Goal: Task Accomplishment & Management: Manage account settings

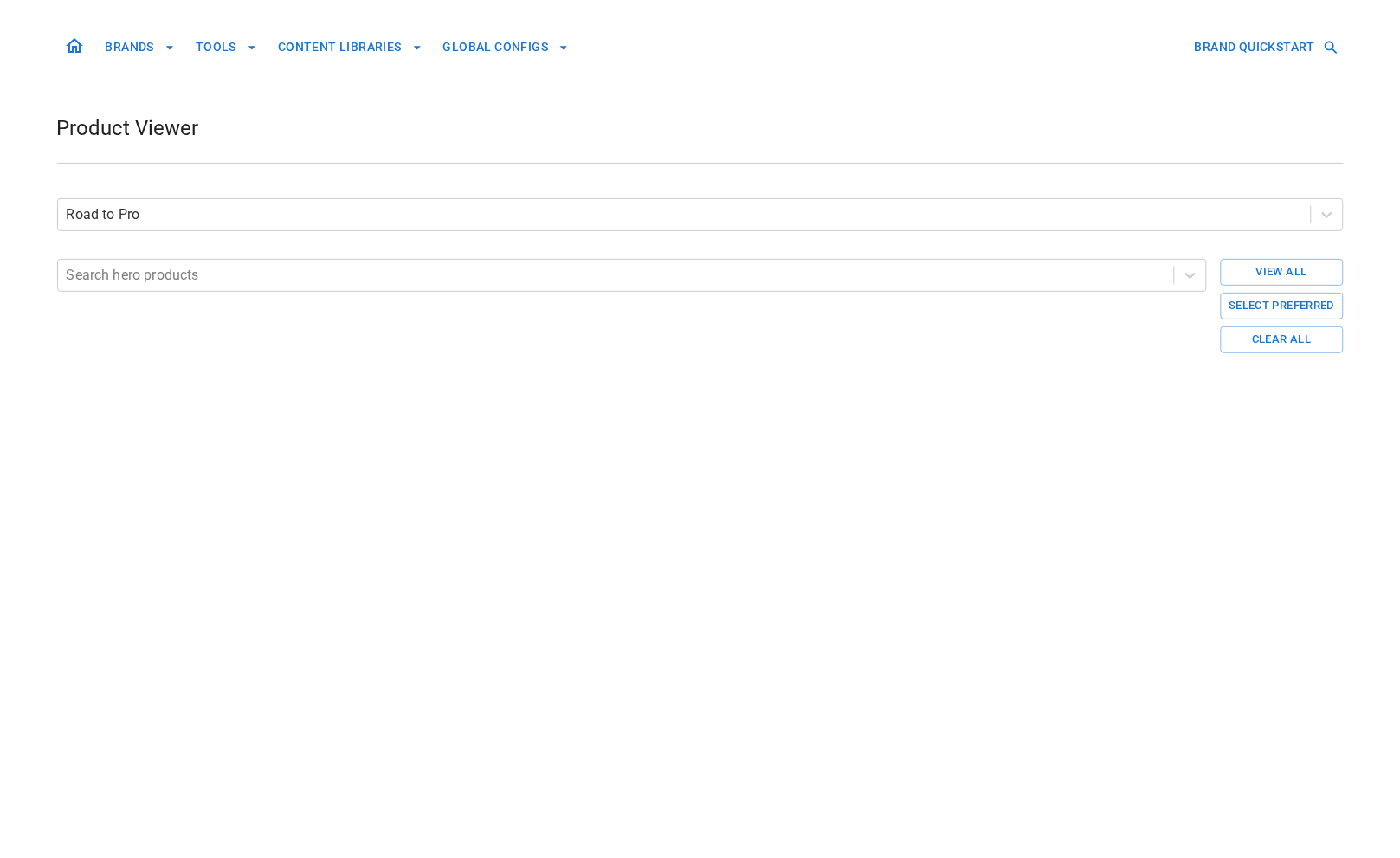
click at [112, 42] on button "BRANDS" at bounding box center [140, 47] width 83 height 32
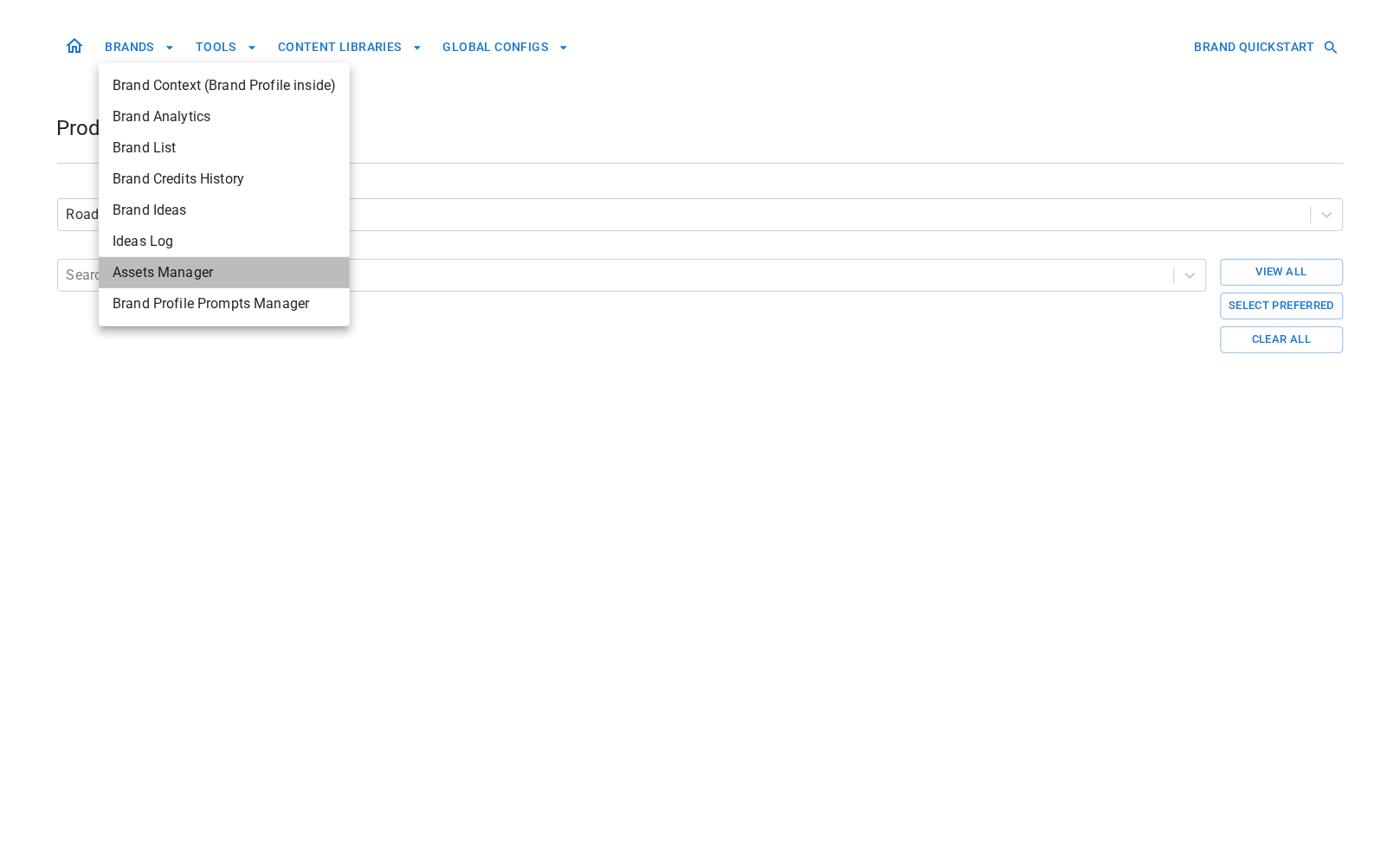
click at [175, 275] on span "Assets Manager" at bounding box center [223, 273] width 223 height 21
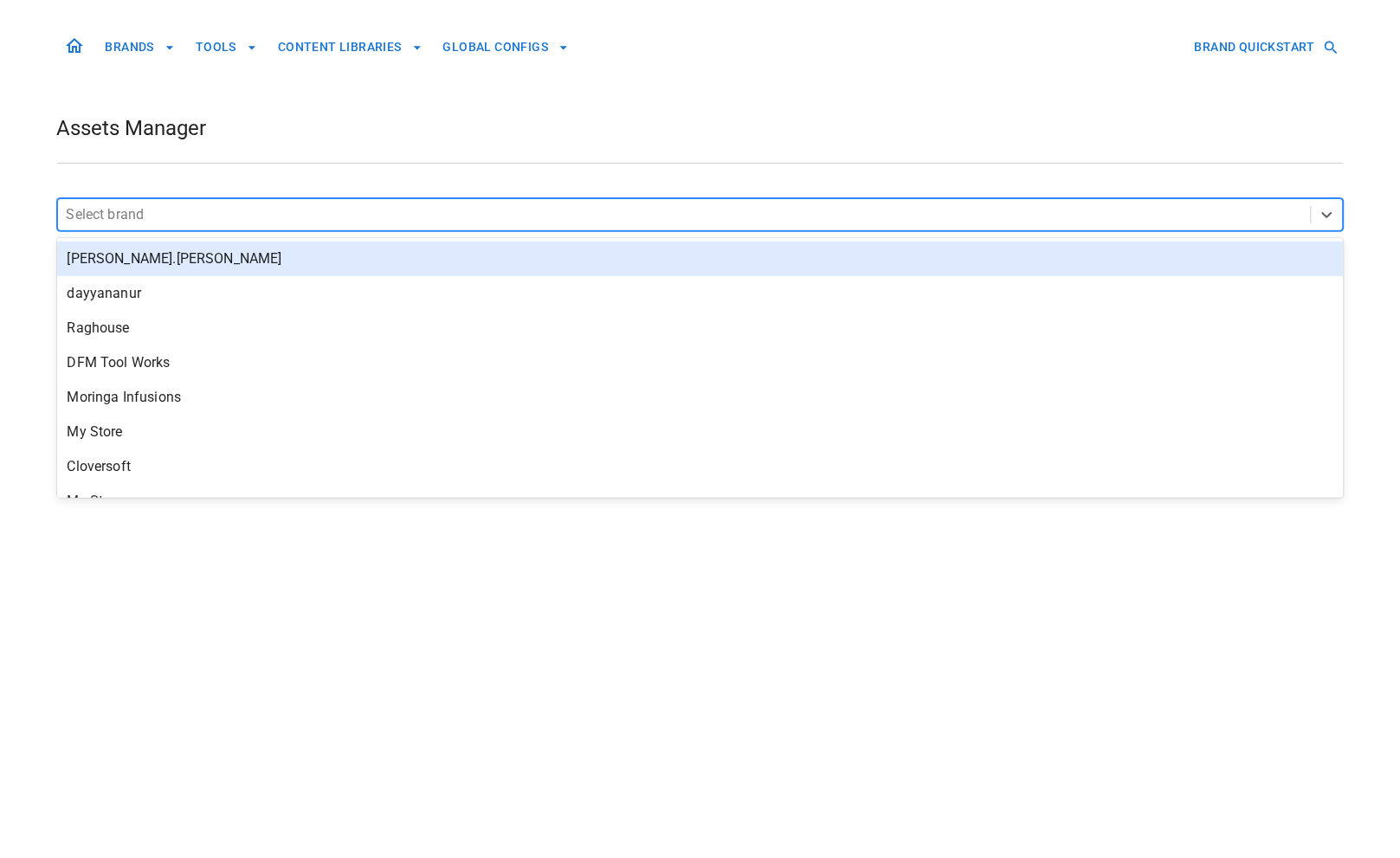
click at [379, 217] on div at bounding box center [684, 214] width 1236 height 24
type input "****"
click at [394, 265] on div "Blanca Padel" at bounding box center [700, 259] width 1287 height 34
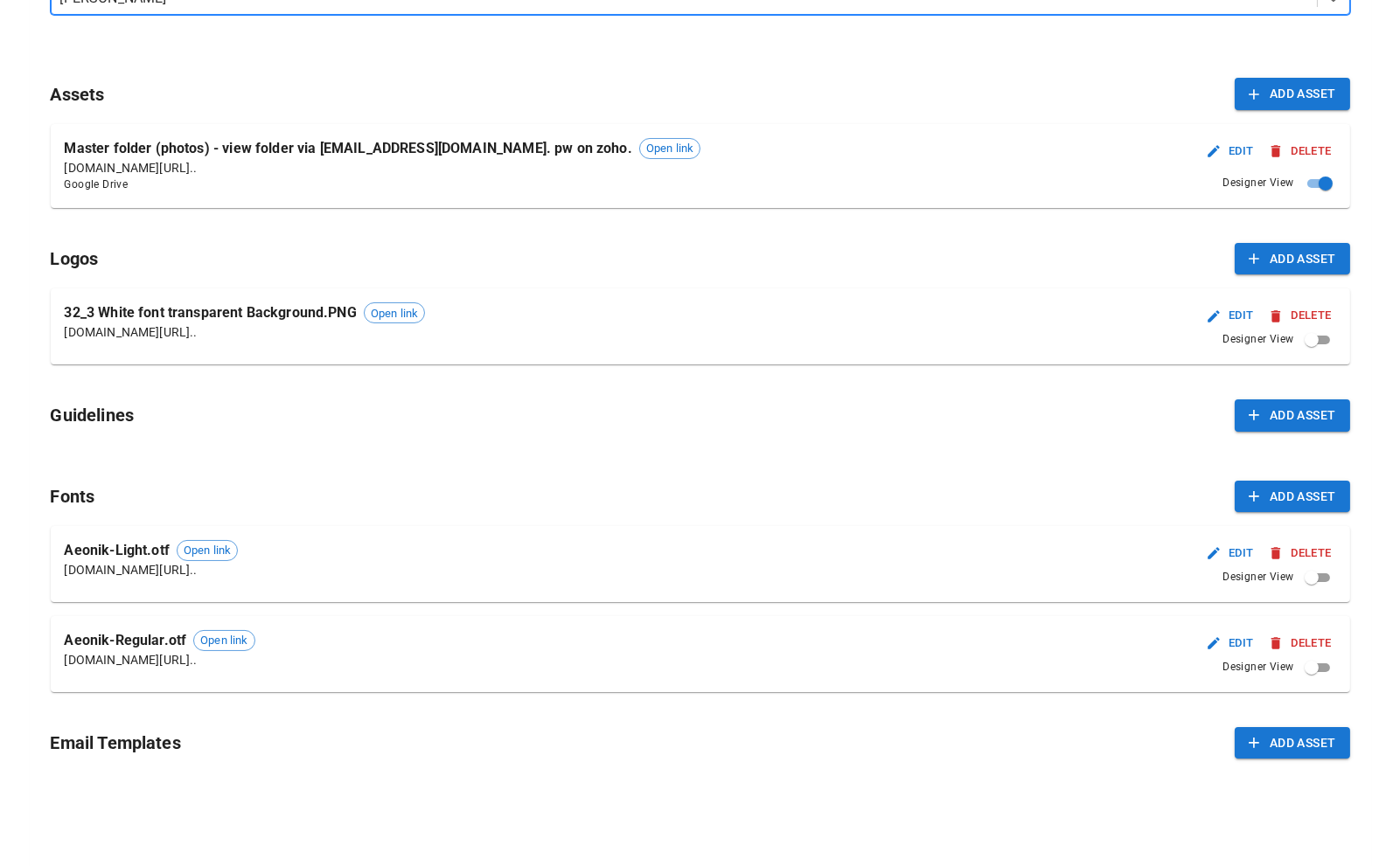
scroll to position [224, 0]
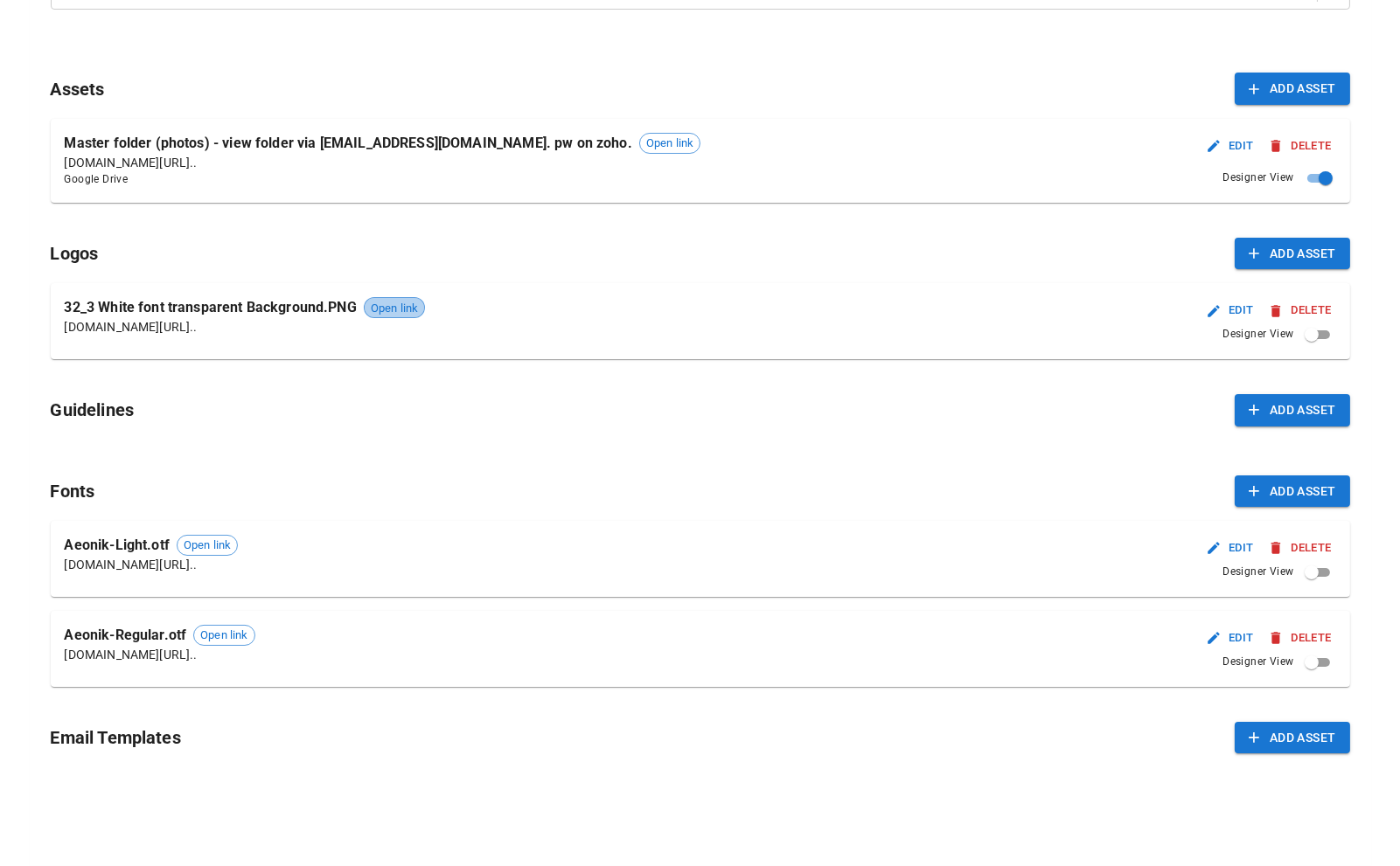
click at [390, 314] on span "Open link" at bounding box center [394, 309] width 60 height 18
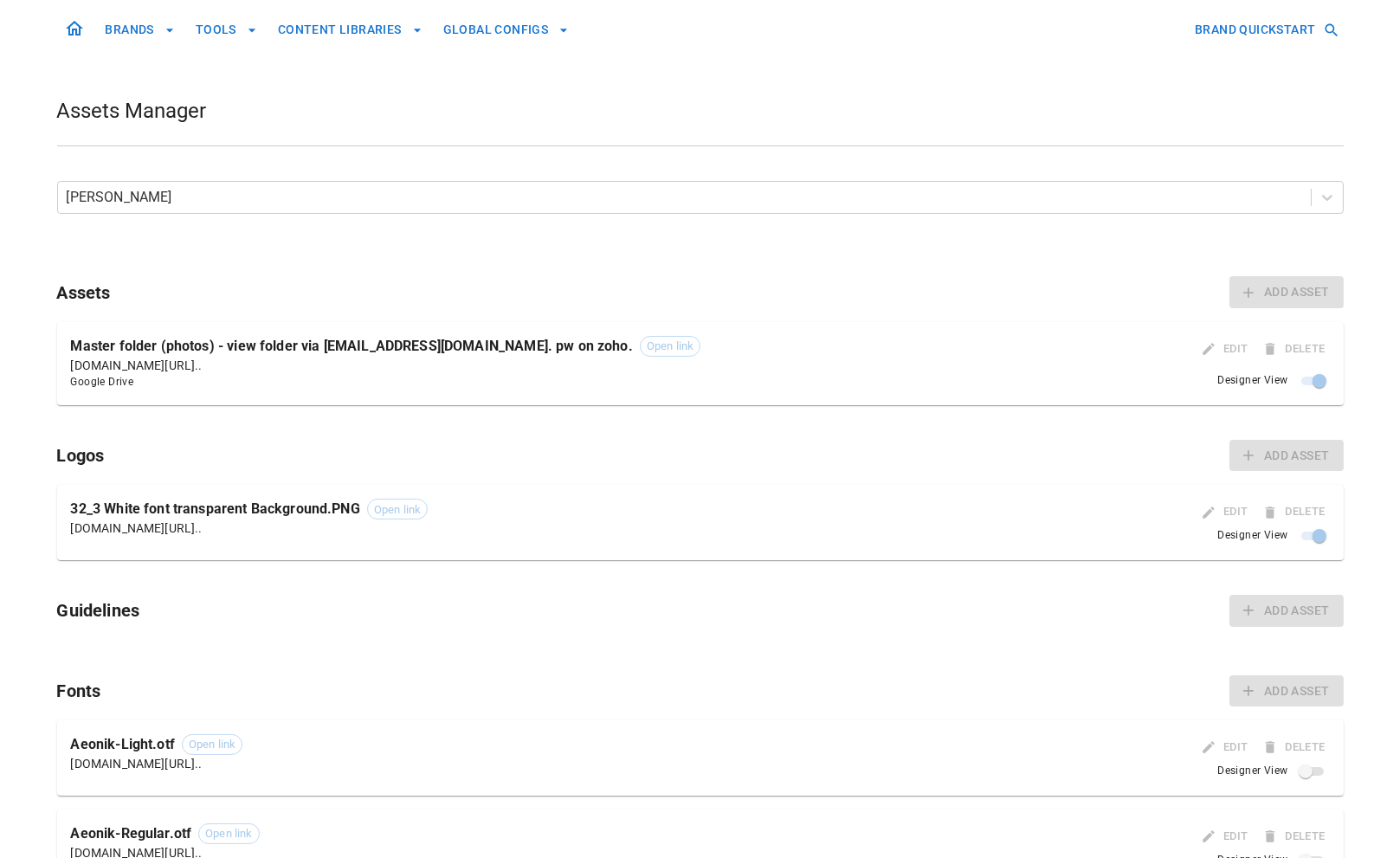
scroll to position [0, 0]
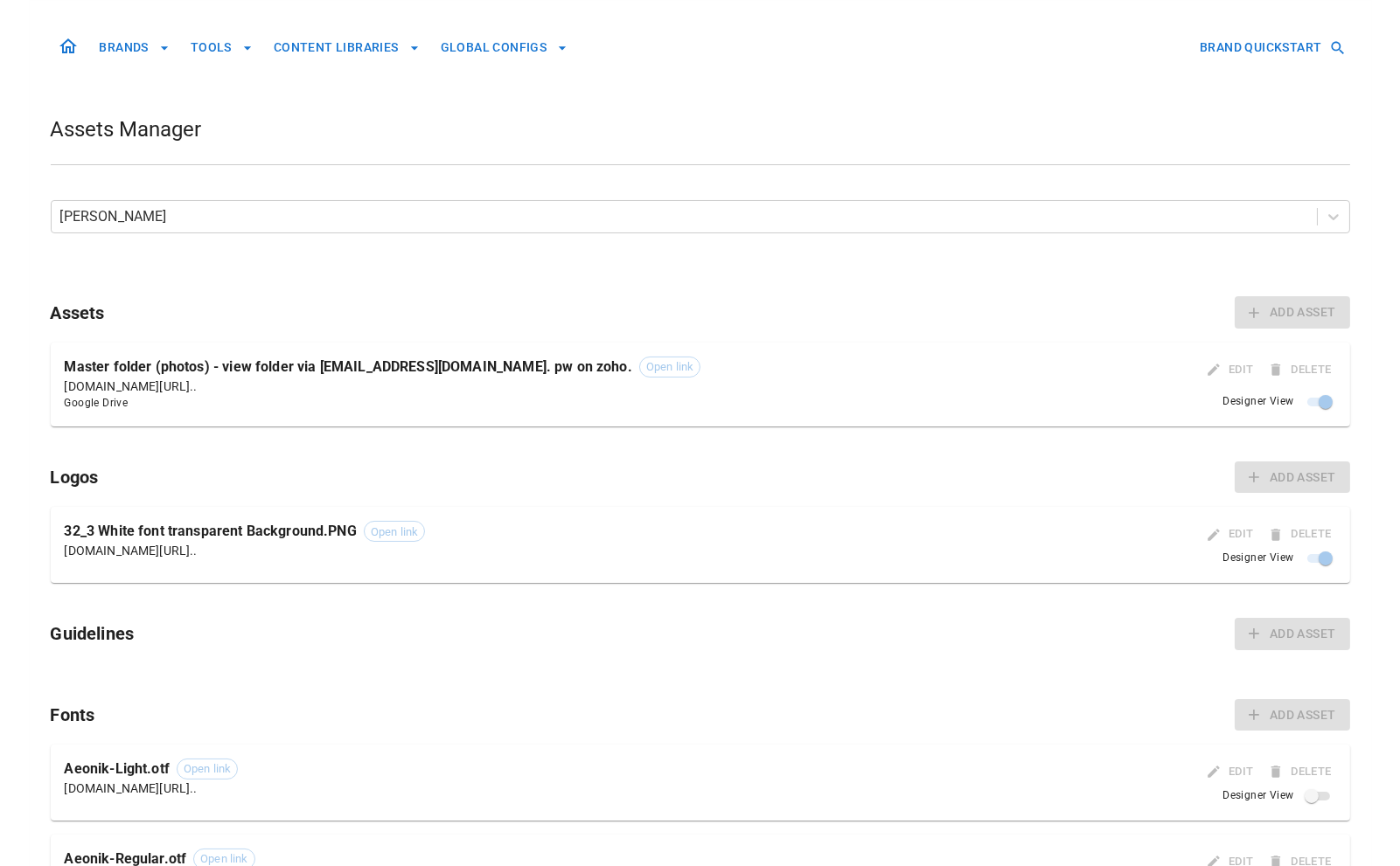
click at [122, 48] on button "BRANDS" at bounding box center [135, 47] width 84 height 32
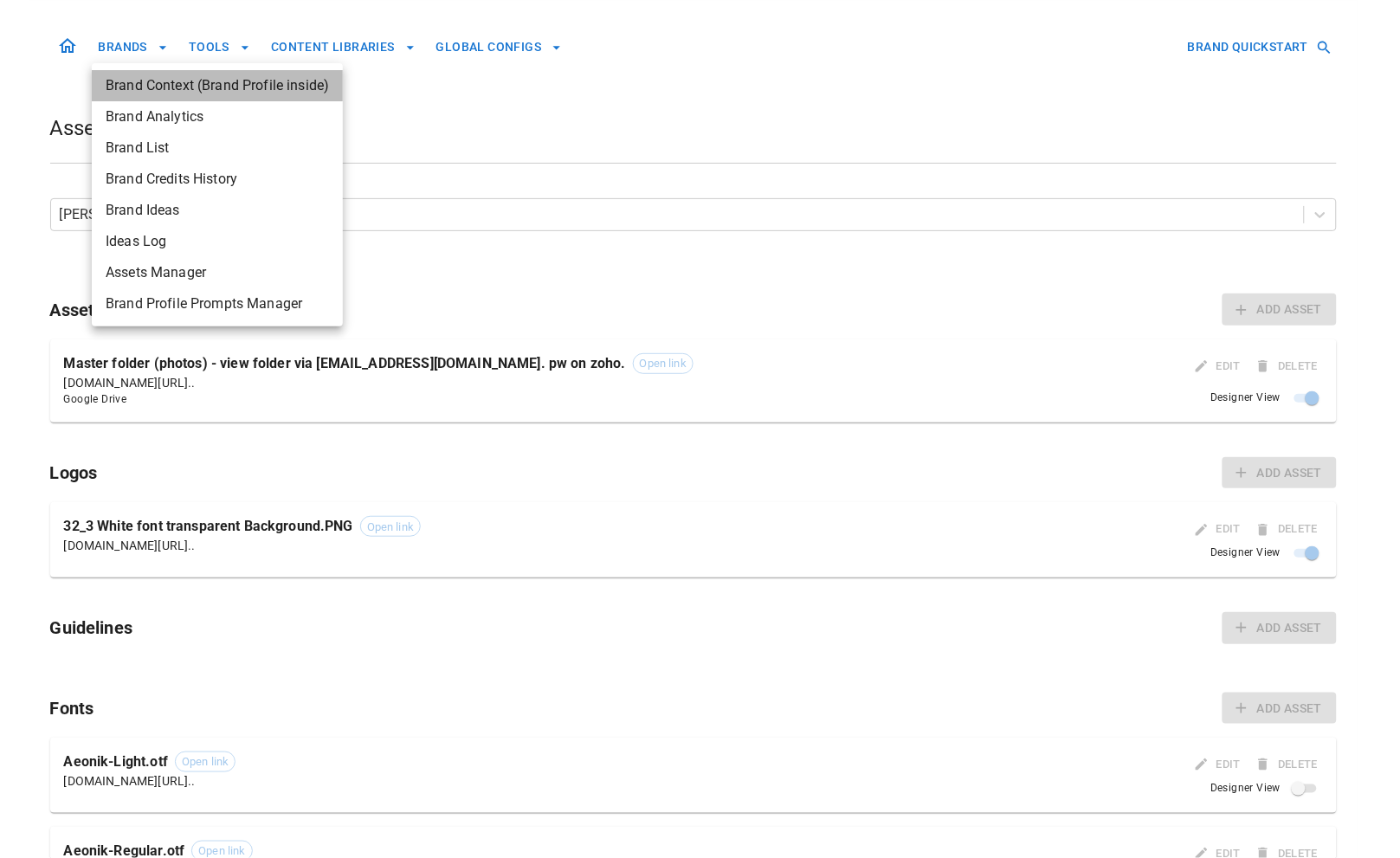
click at [132, 89] on span "Brand Context (Brand Profile inside)" at bounding box center [217, 86] width 223 height 21
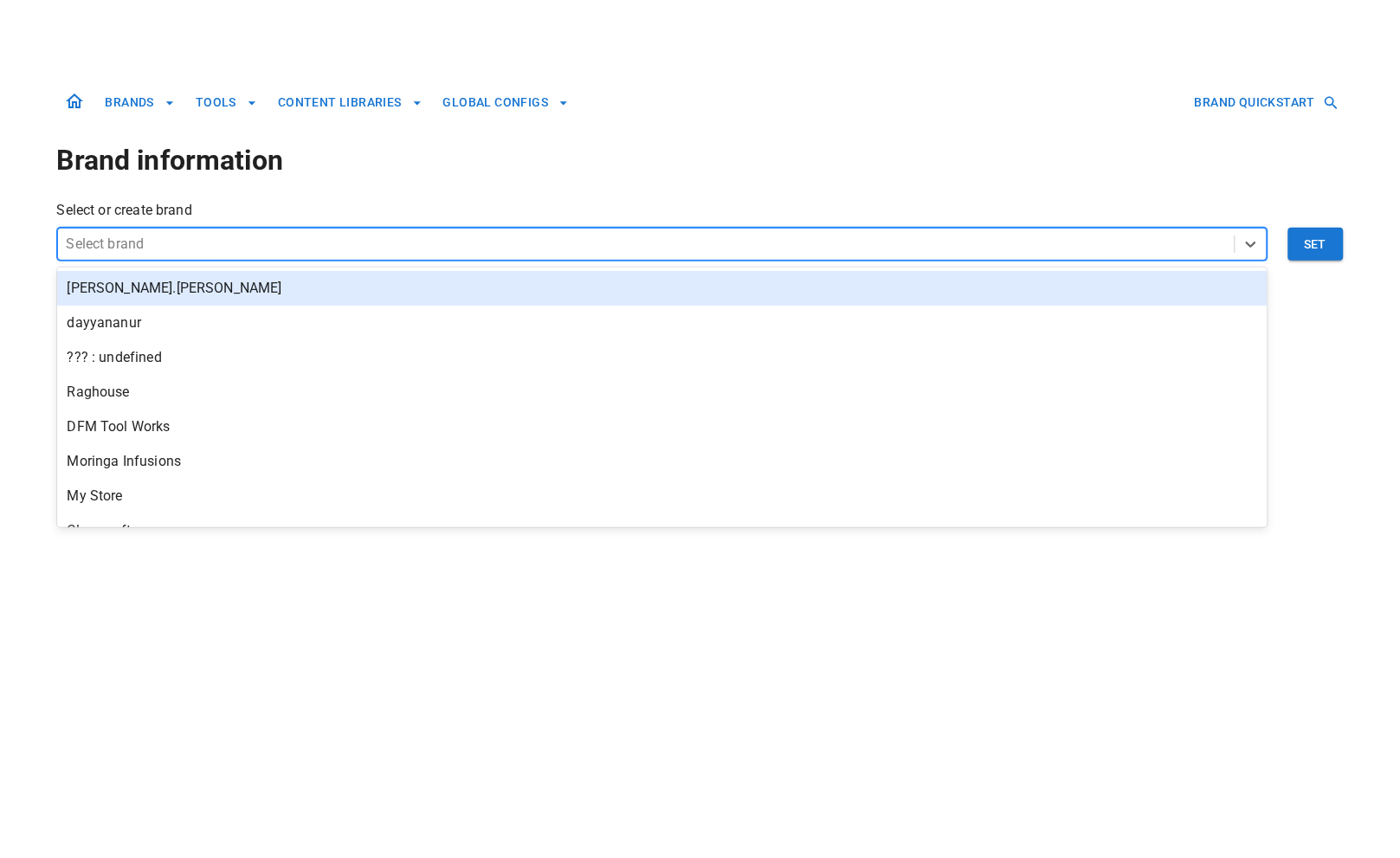
click at [331, 233] on div at bounding box center [646, 244] width 1160 height 24
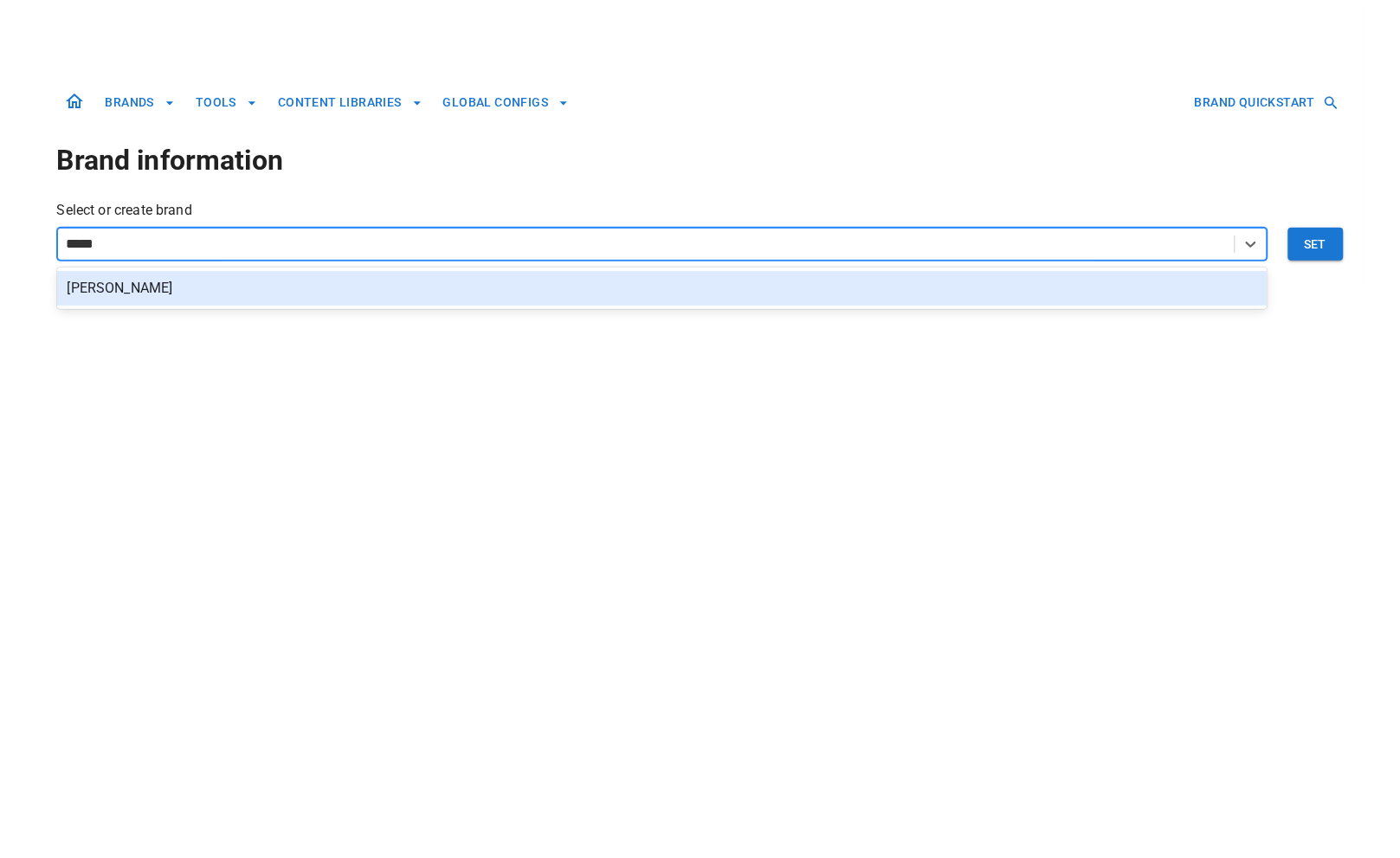
type input "******"
click at [388, 295] on div "[PERSON_NAME]" at bounding box center [662, 288] width 1210 height 34
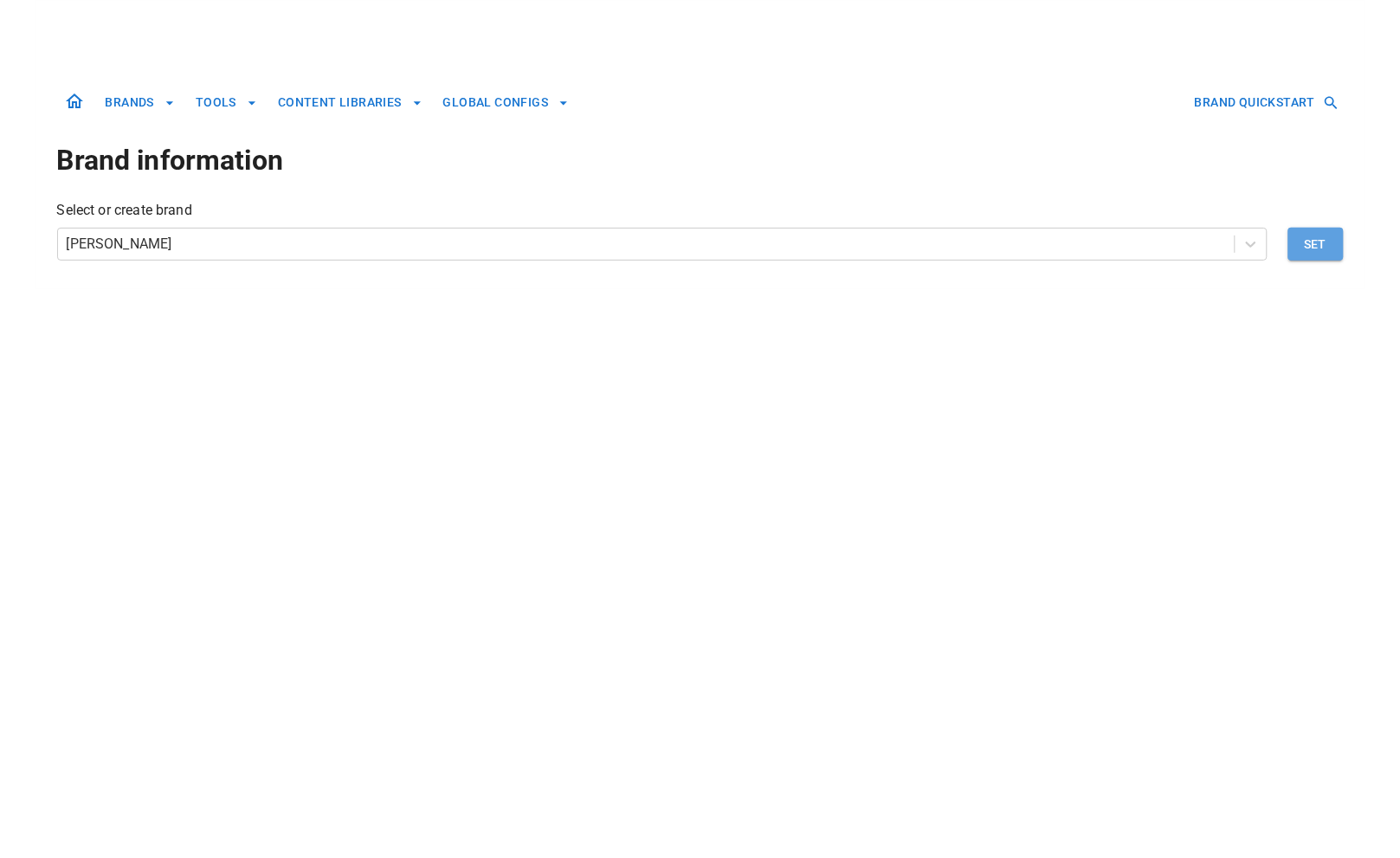
click at [1331, 252] on button "Set" at bounding box center [1316, 244] width 56 height 33
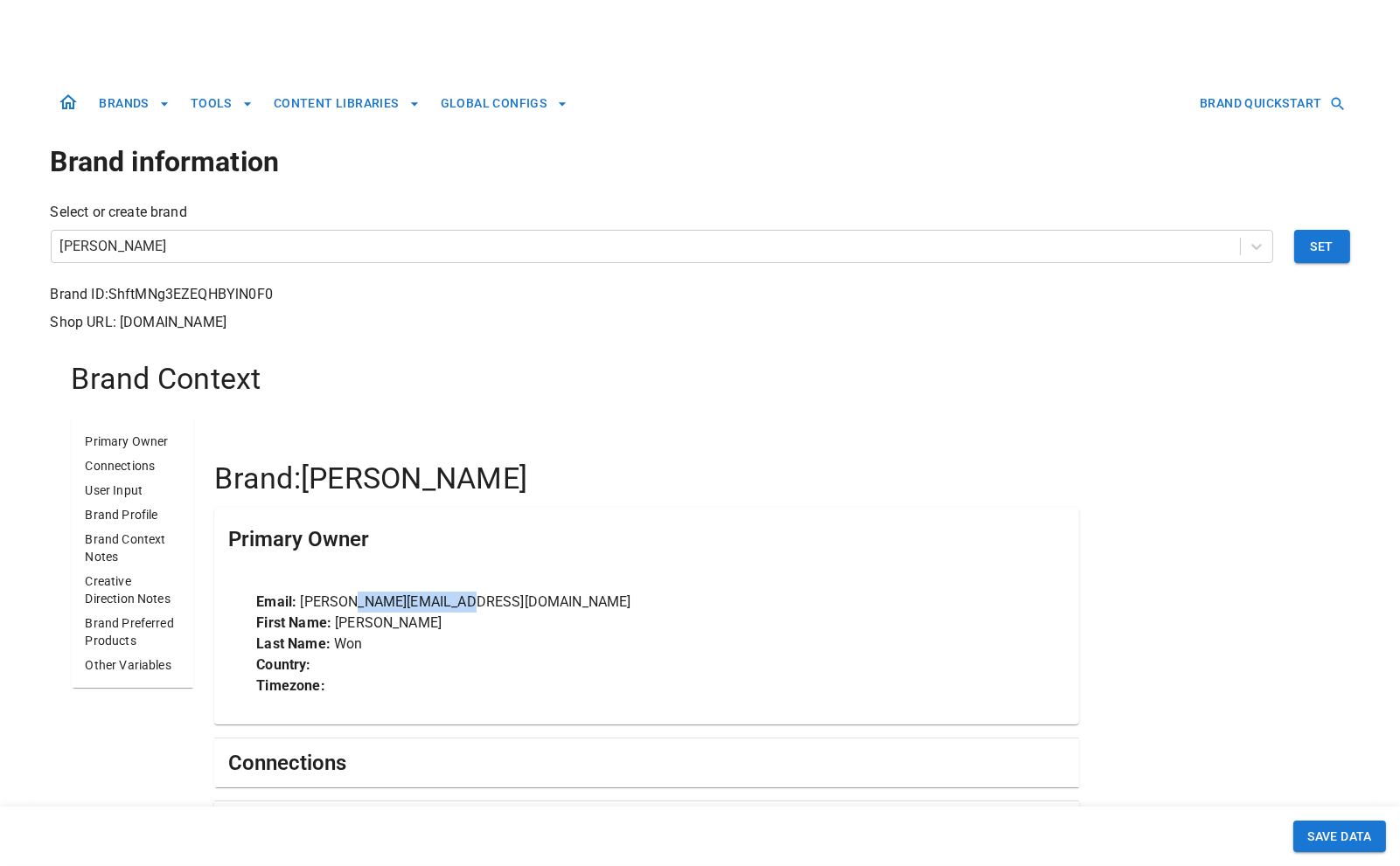
drag, startPoint x: 360, startPoint y: 600, endPoint x: 558, endPoint y: 602, distance: 198.0
click at [557, 602] on p "Email: andrew@blancapadel.com" at bounding box center [646, 603] width 780 height 21
copy p "blancapadel.com"
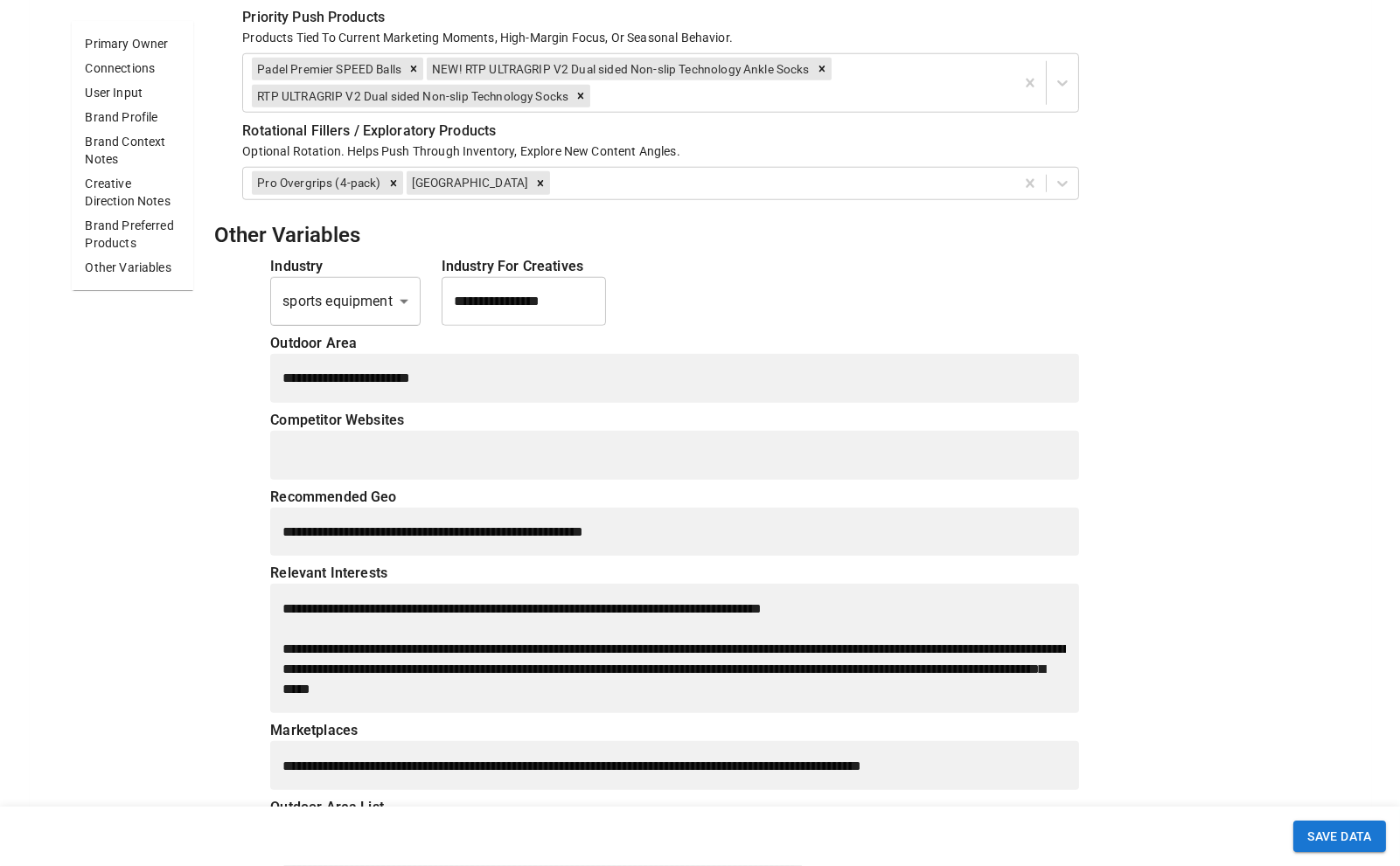
scroll to position [3445, 0]
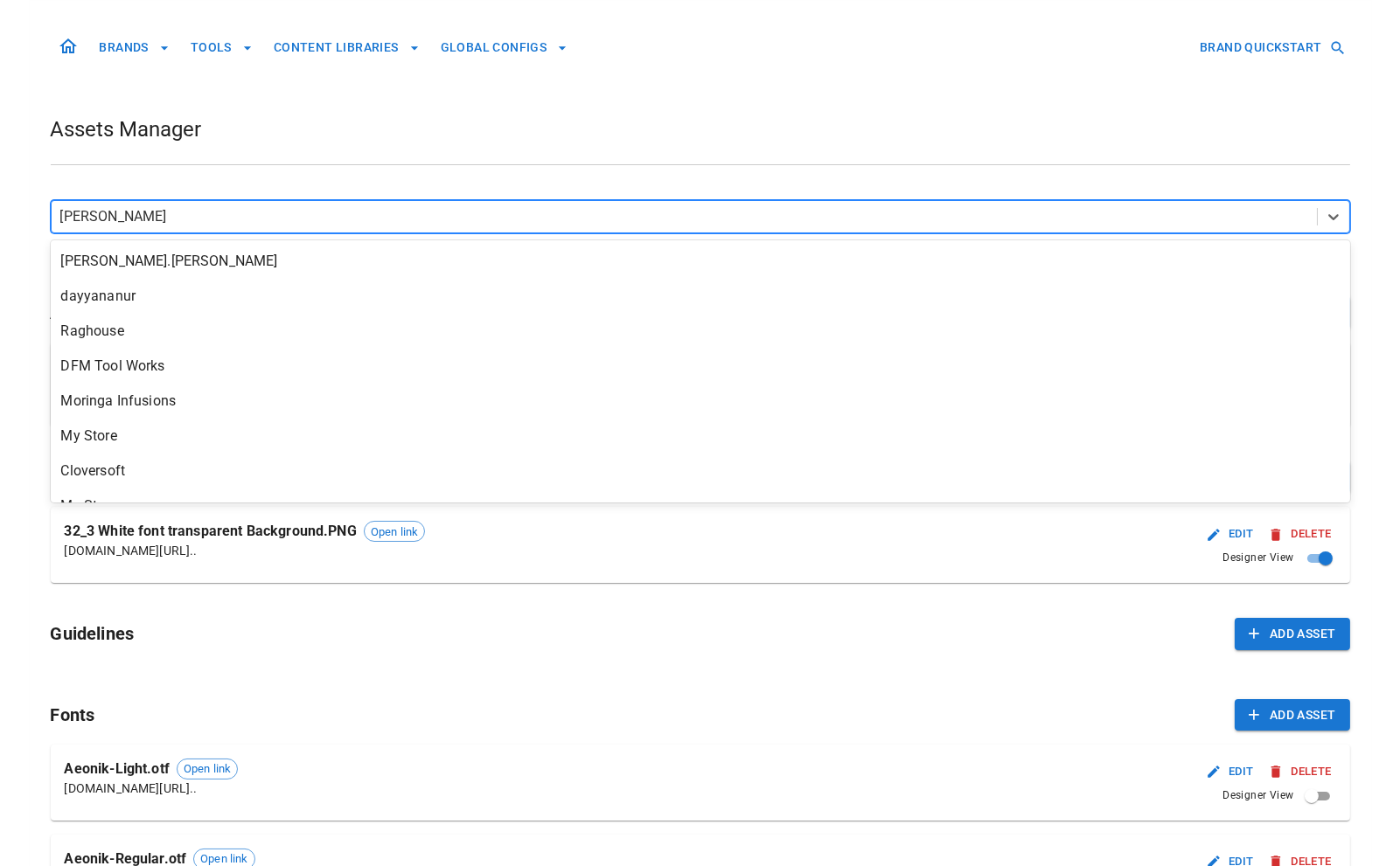
click at [331, 215] on div at bounding box center [684, 216] width 1248 height 24
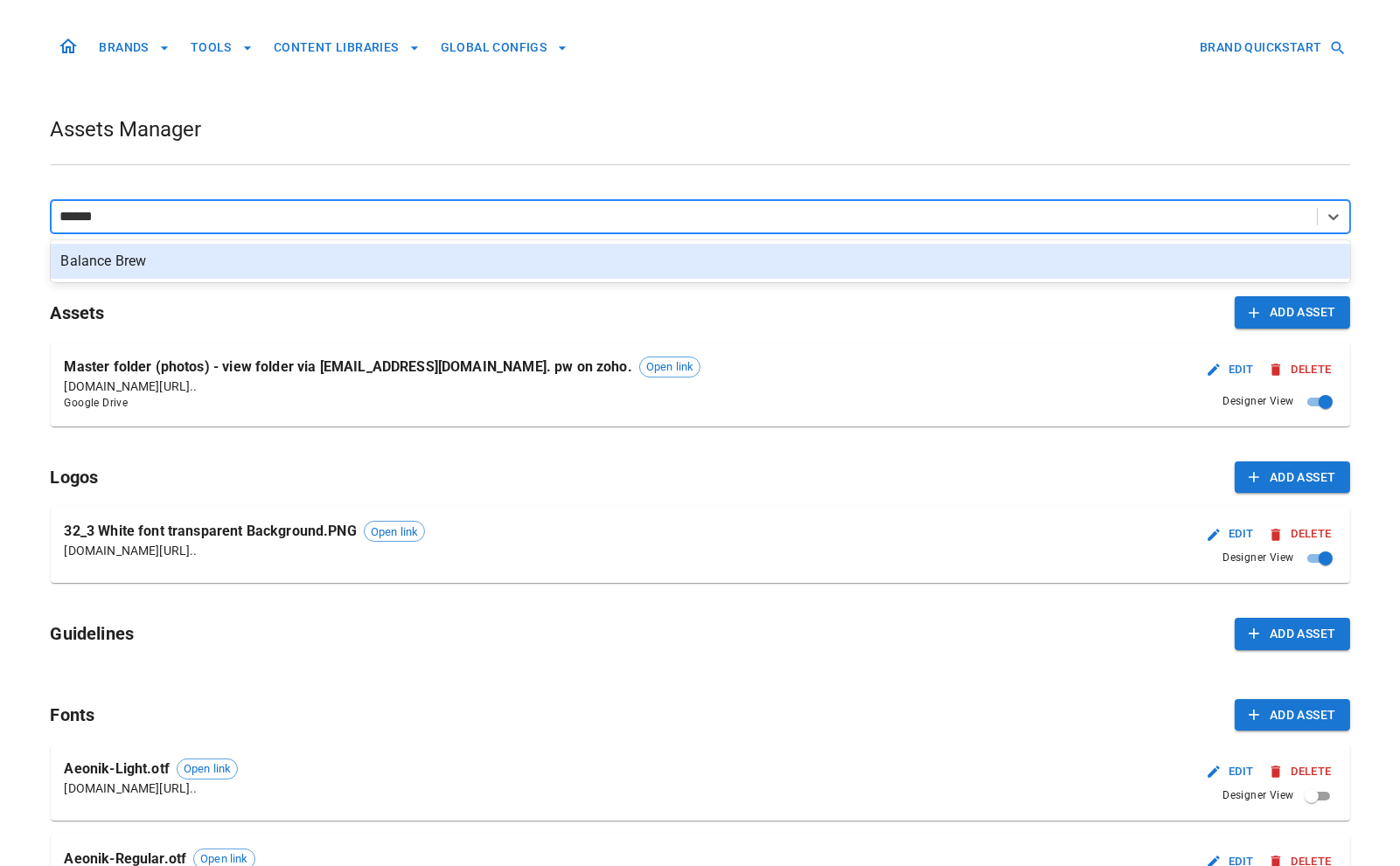
type input "*******"
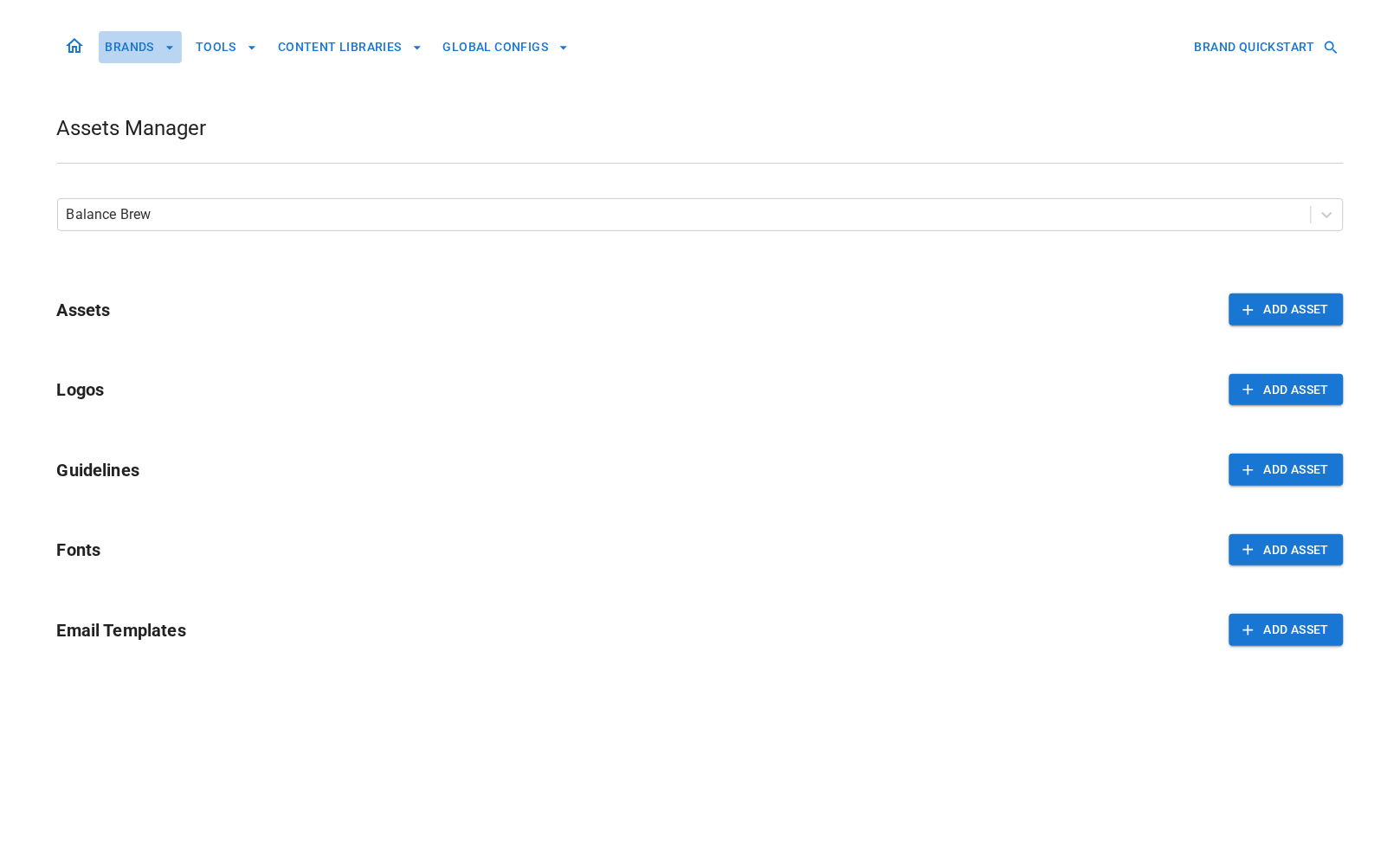
click at [122, 42] on button "BRANDS" at bounding box center [140, 47] width 83 height 32
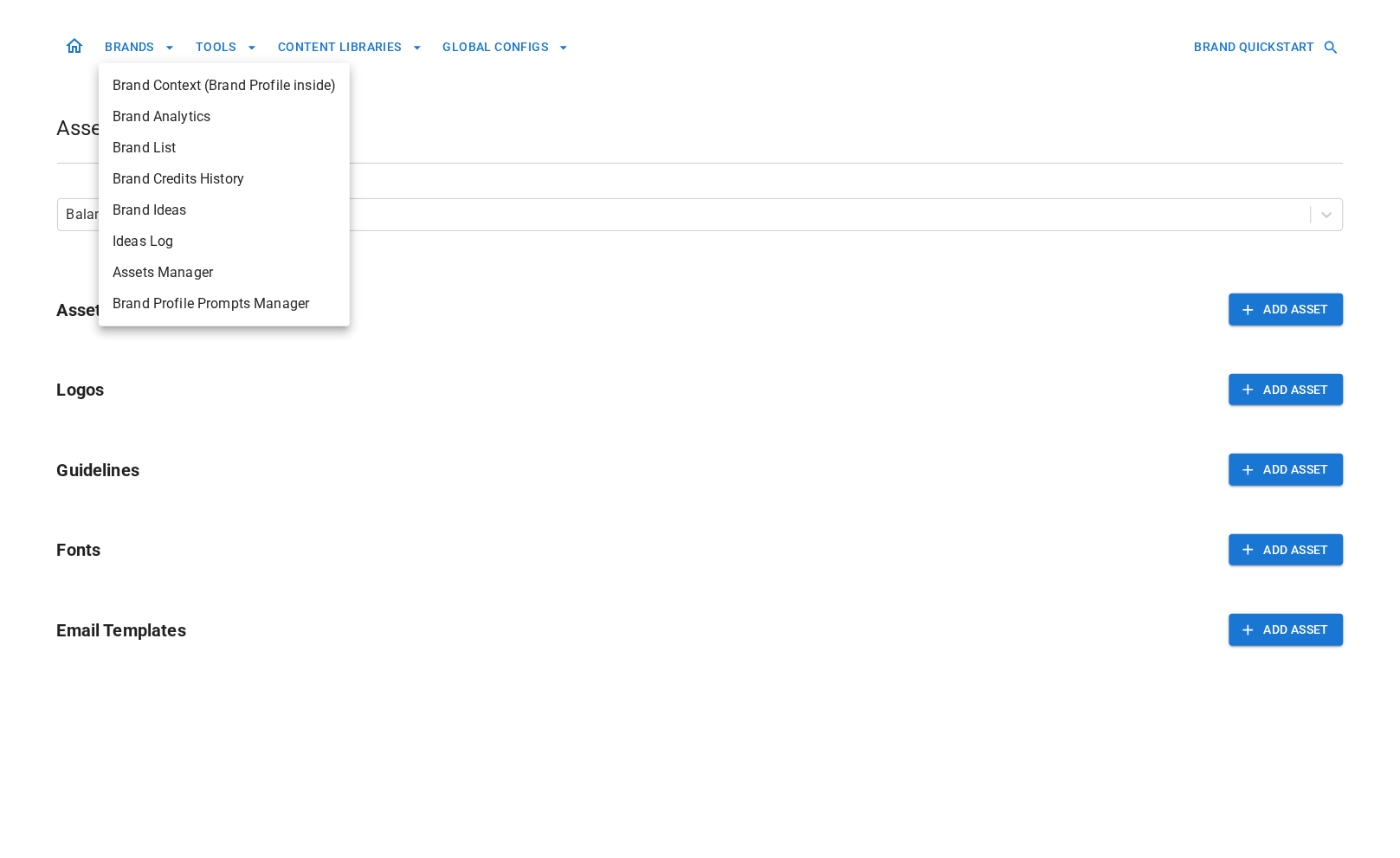
click at [176, 76] on span "Brand Context (Brand Profile inside)" at bounding box center [223, 86] width 223 height 21
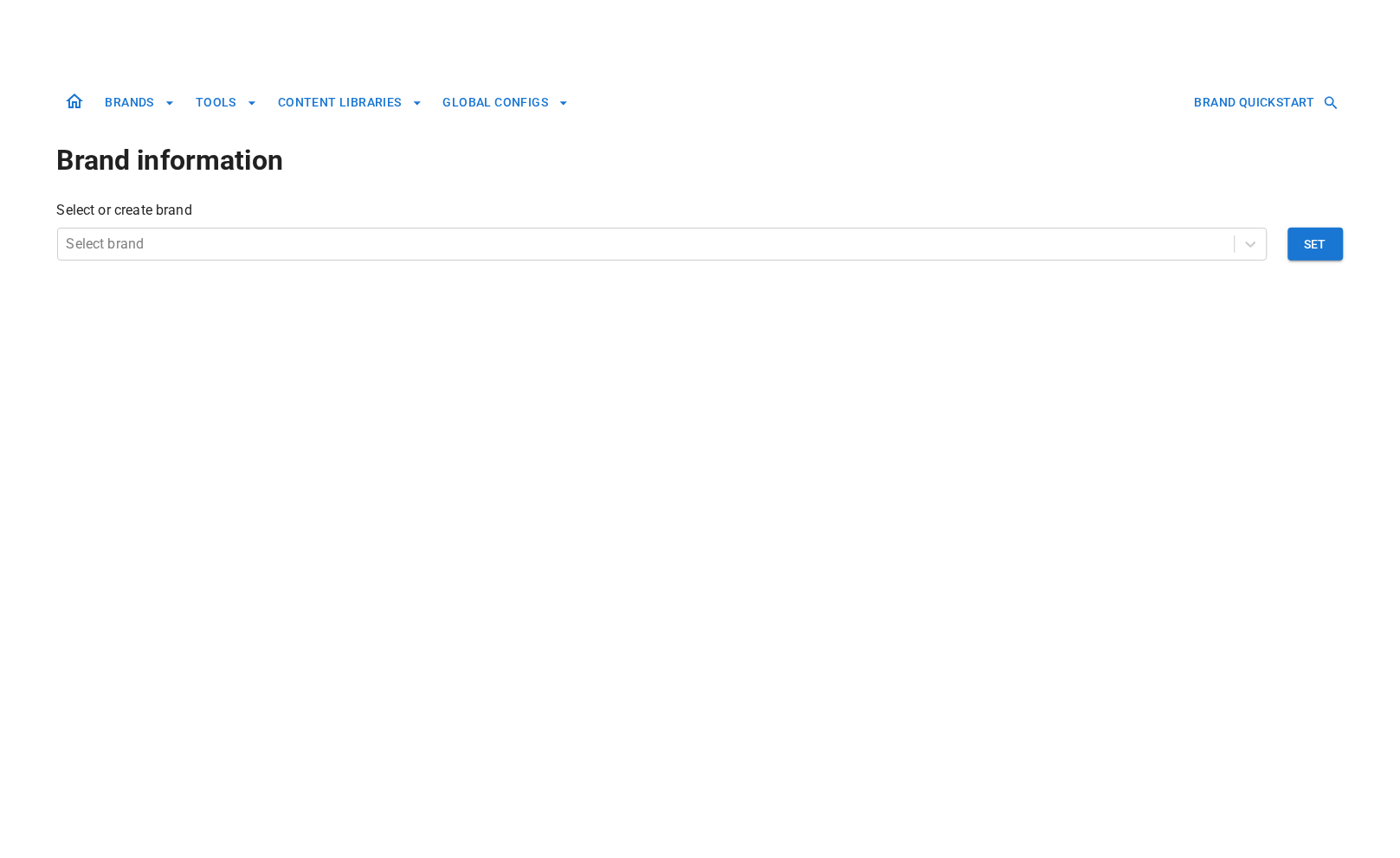
click at [188, 216] on p "Select or create brand" at bounding box center [700, 210] width 1287 height 21
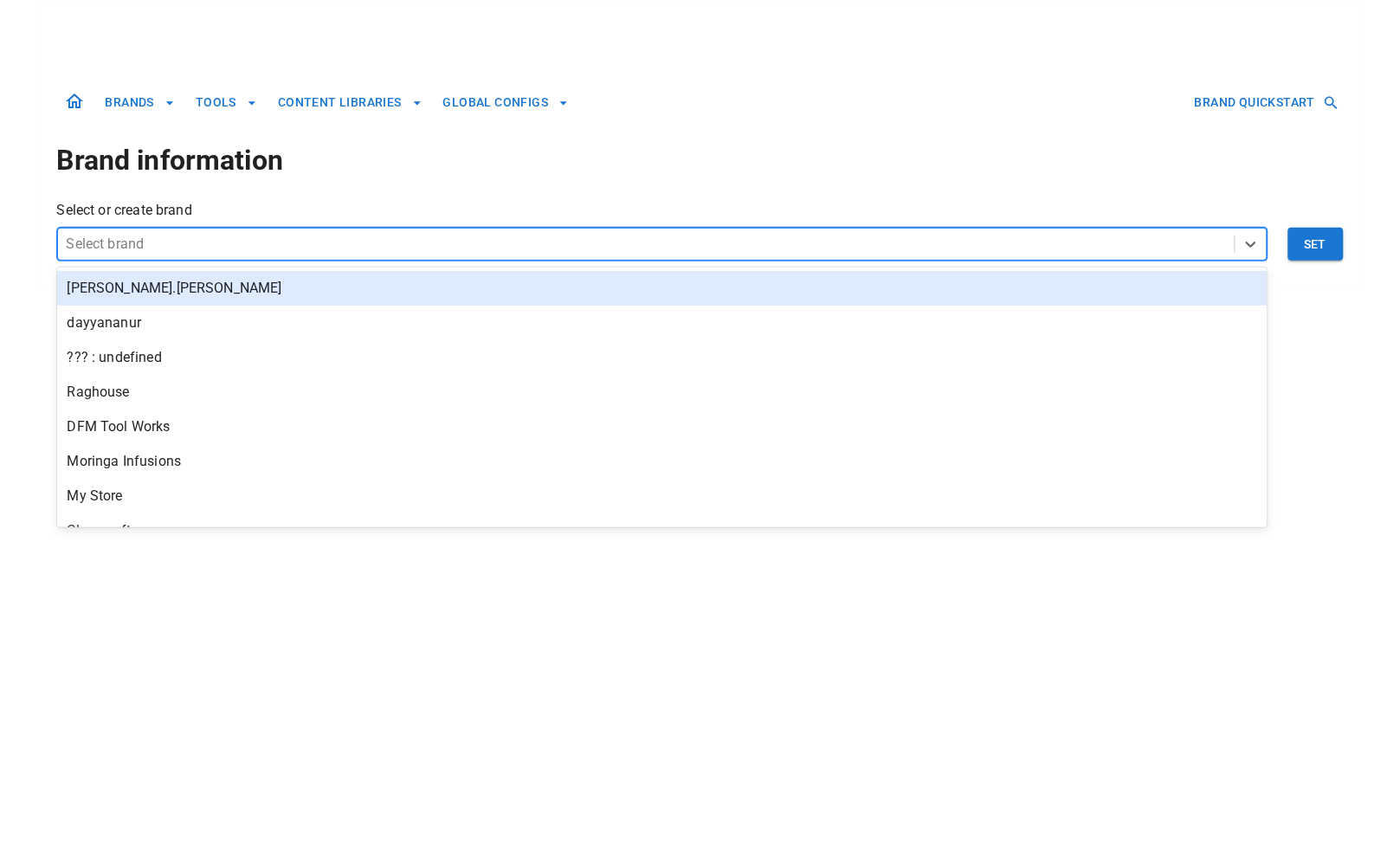
click at [195, 252] on div at bounding box center [646, 244] width 1160 height 24
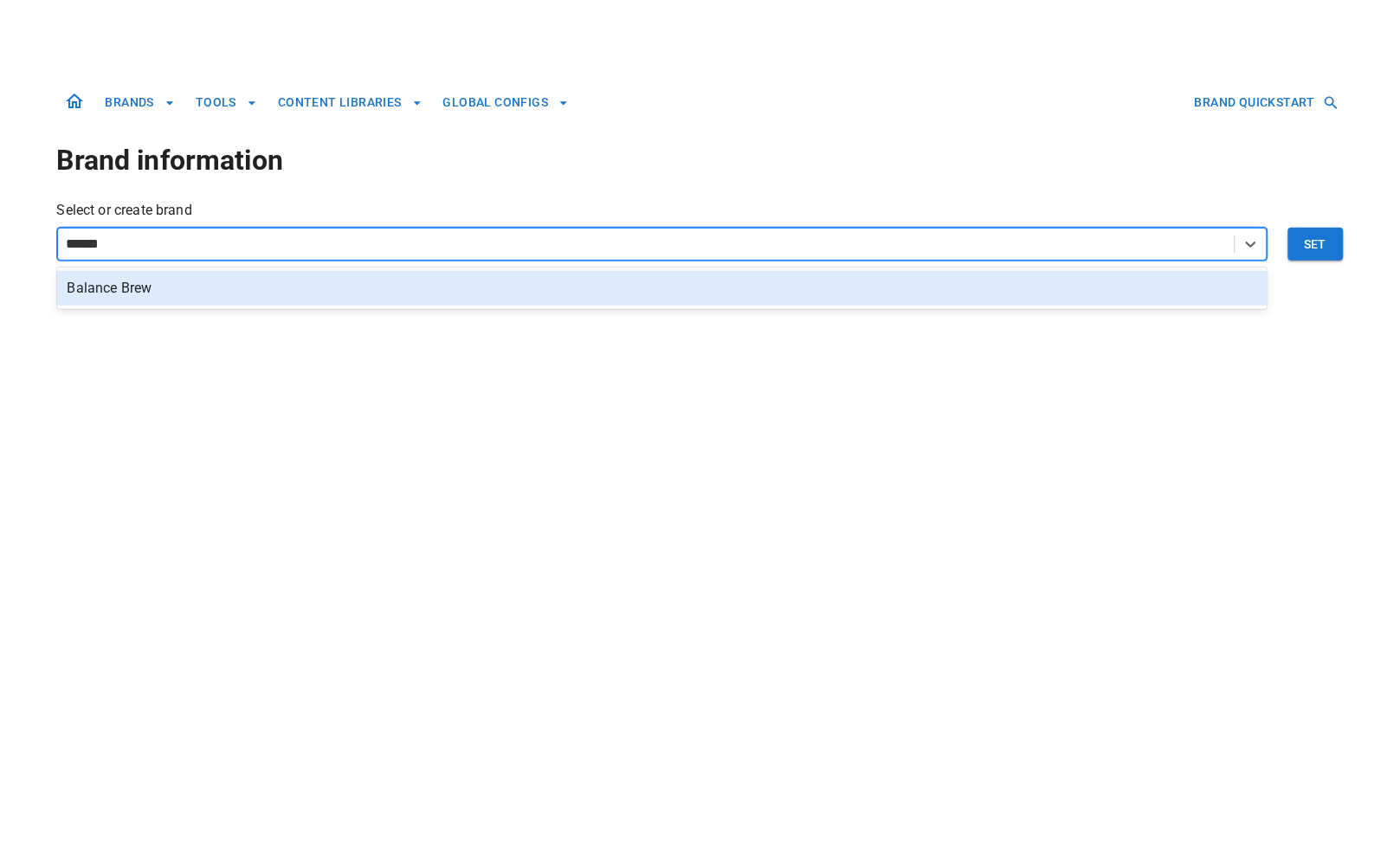
type input "*******"
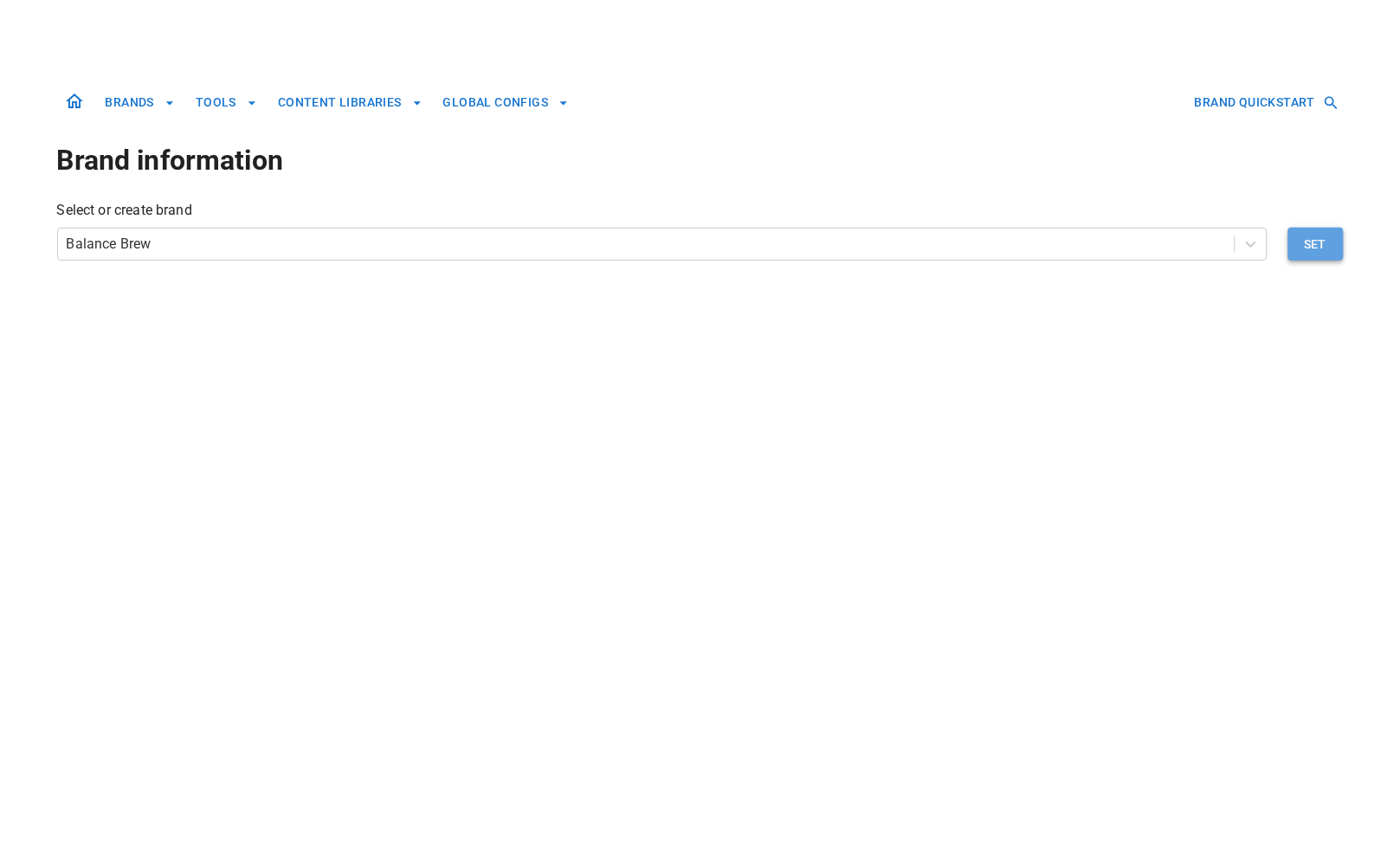
click at [1322, 255] on button "Set" at bounding box center [1316, 244] width 56 height 33
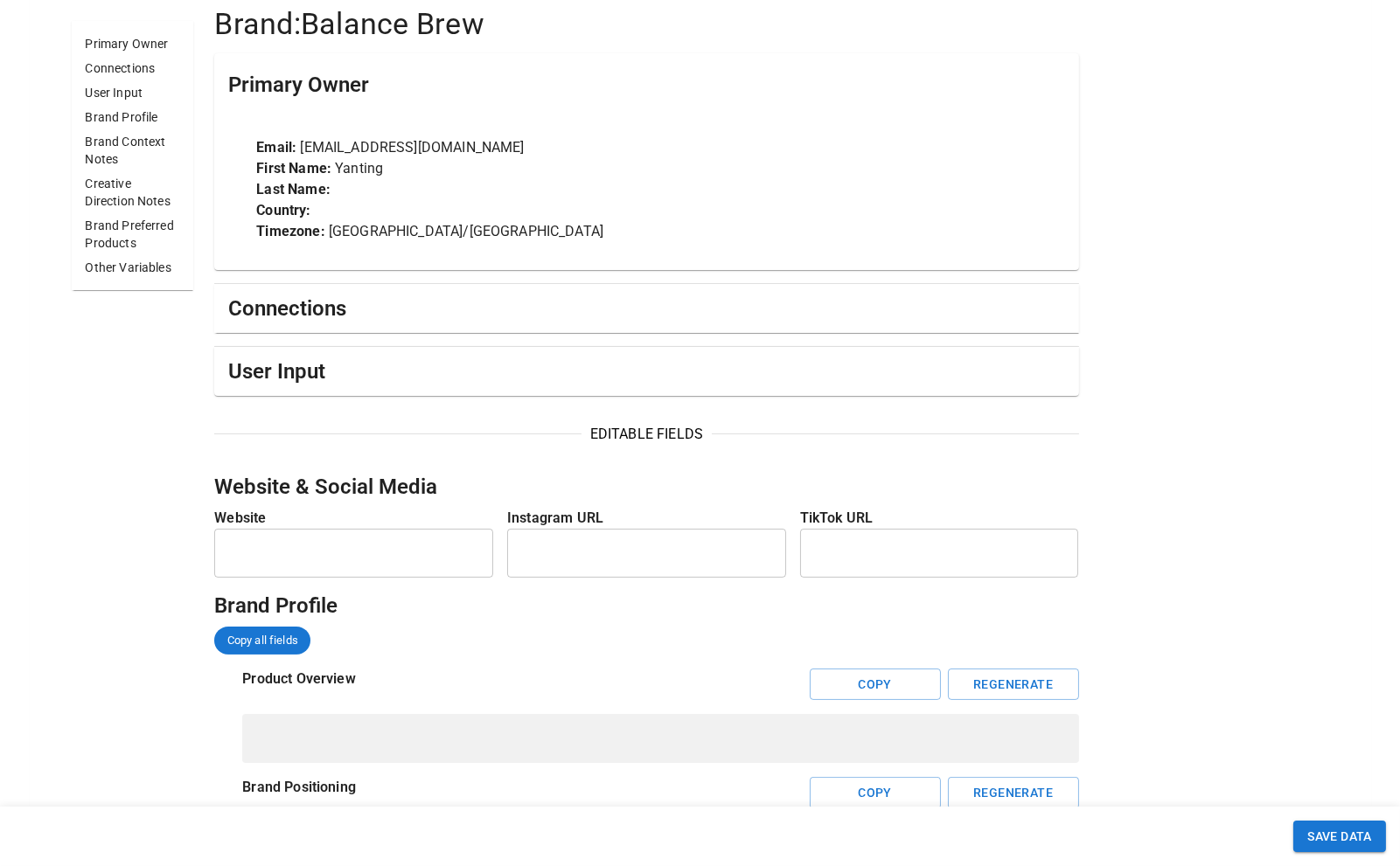
scroll to position [443, 0]
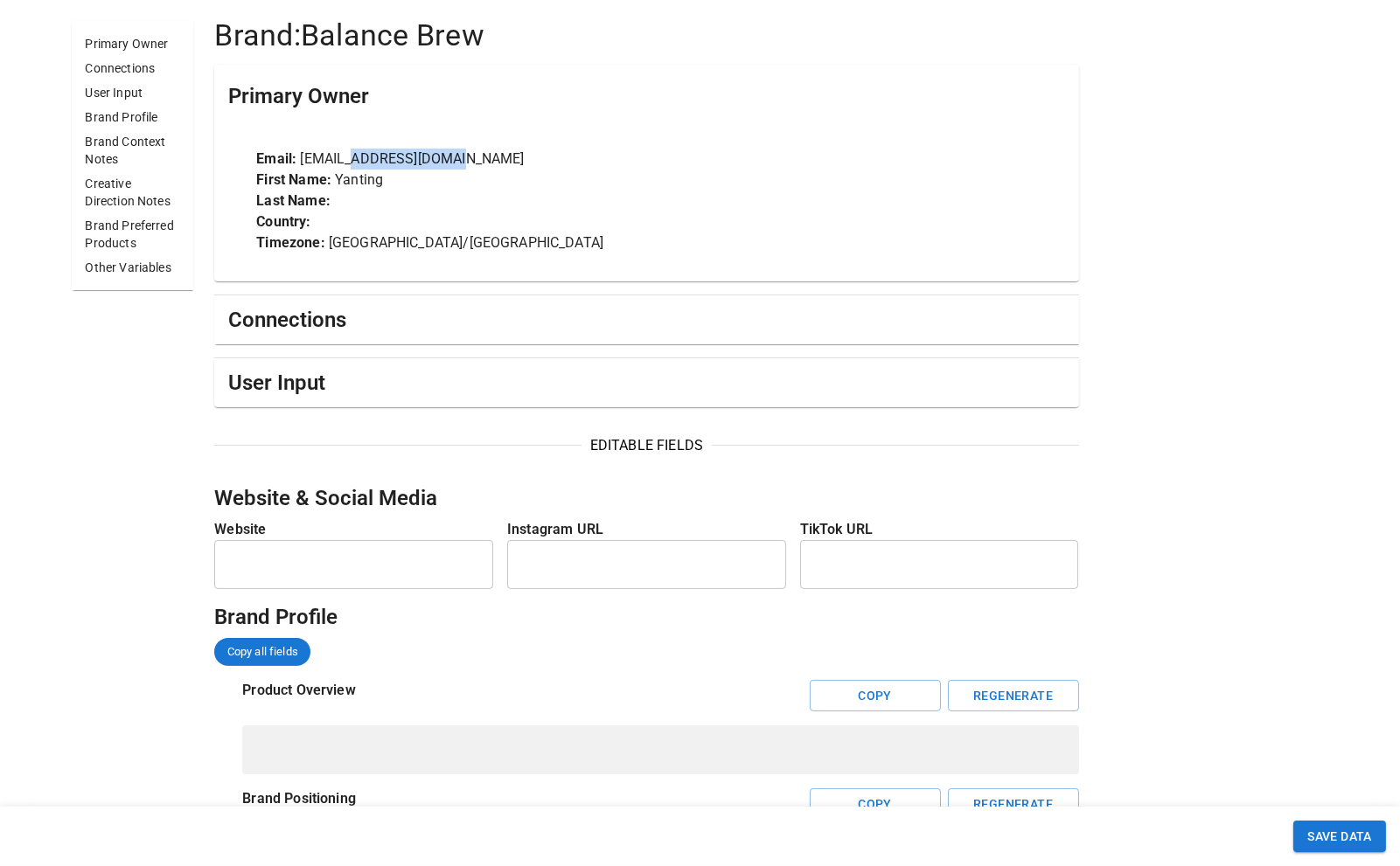
drag, startPoint x: 347, startPoint y: 158, endPoint x: 555, endPoint y: 159, distance: 208.0
click at [555, 159] on p "Email: yt.lim@balancebrew.co" at bounding box center [646, 160] width 780 height 21
copy p "balancebrew.co"
click at [539, 562] on input "text" at bounding box center [647, 565] width 279 height 49
paste input "**********"
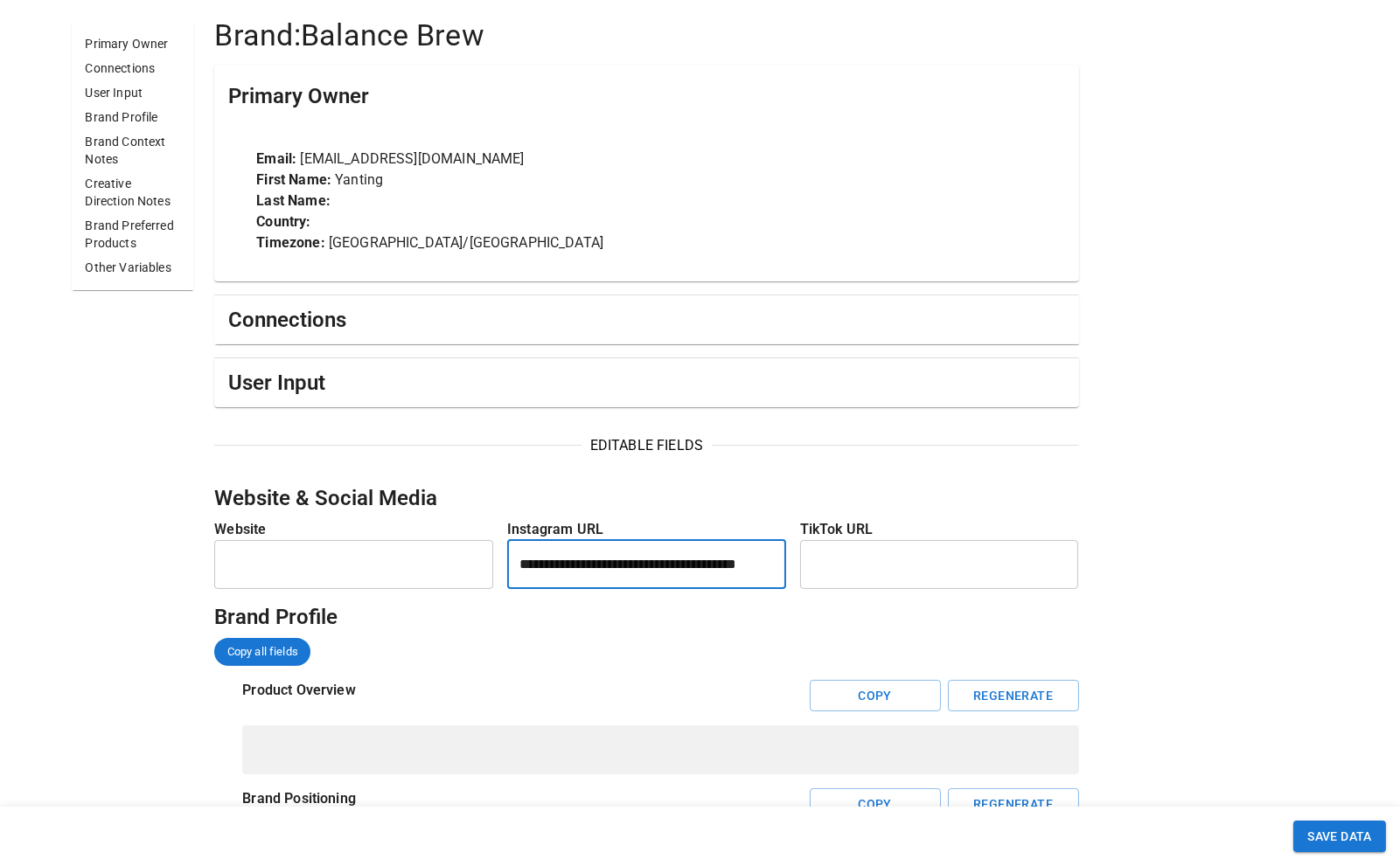
scroll to position [0, 37]
type input "**********"
click at [396, 565] on input "text" at bounding box center [353, 565] width 279 height 49
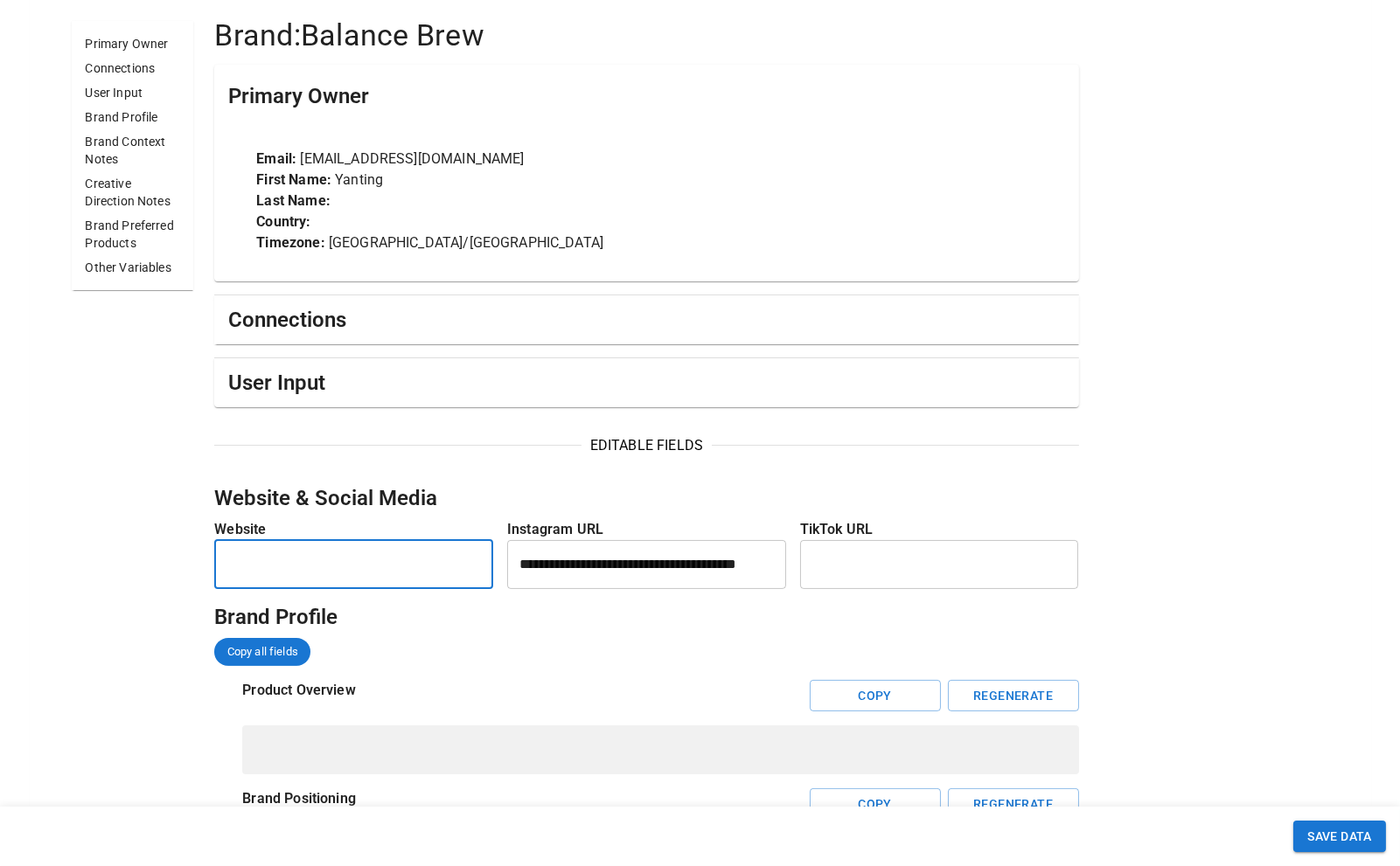
paste input "**********"
type input "**********"
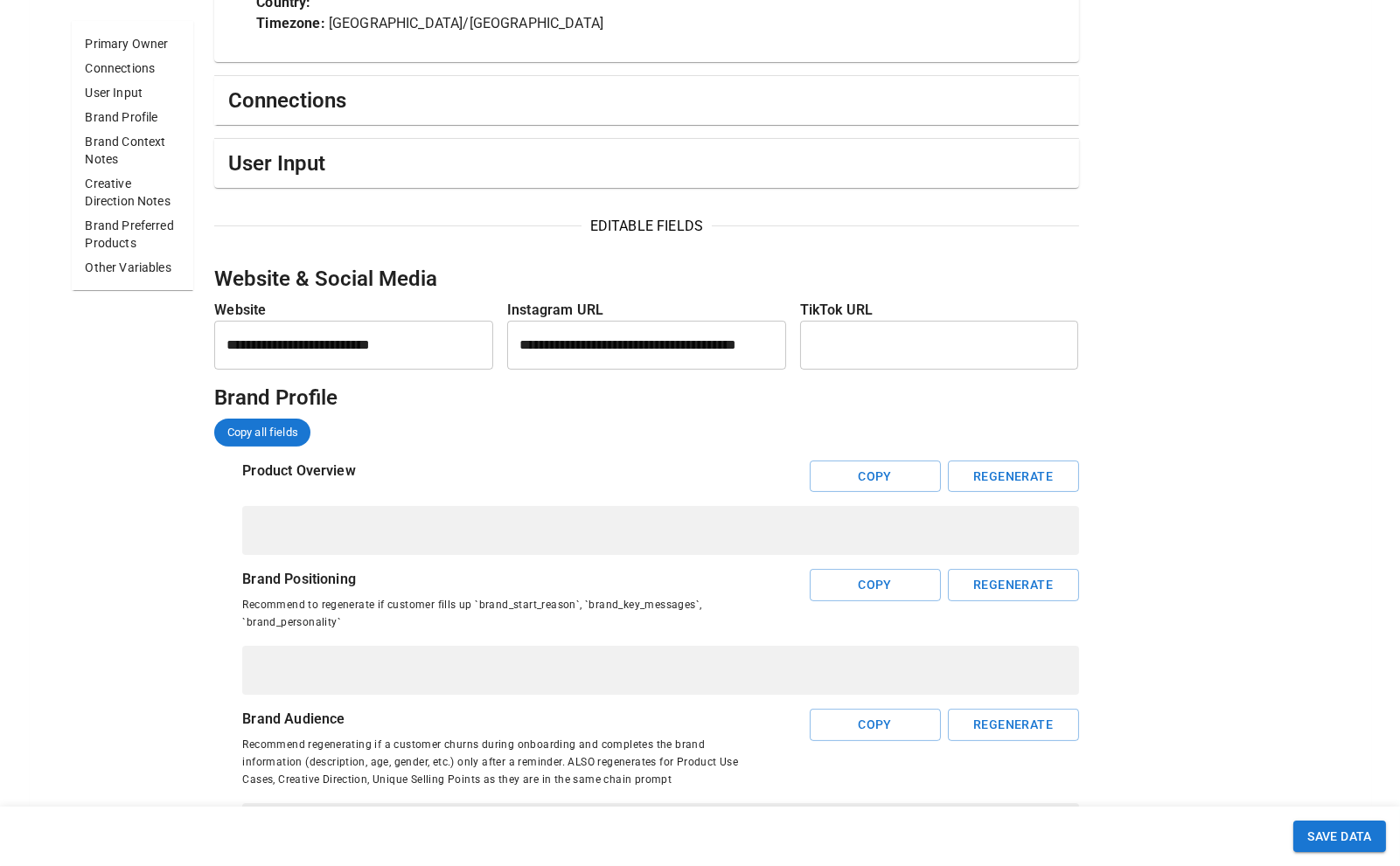
scroll to position [689, 0]
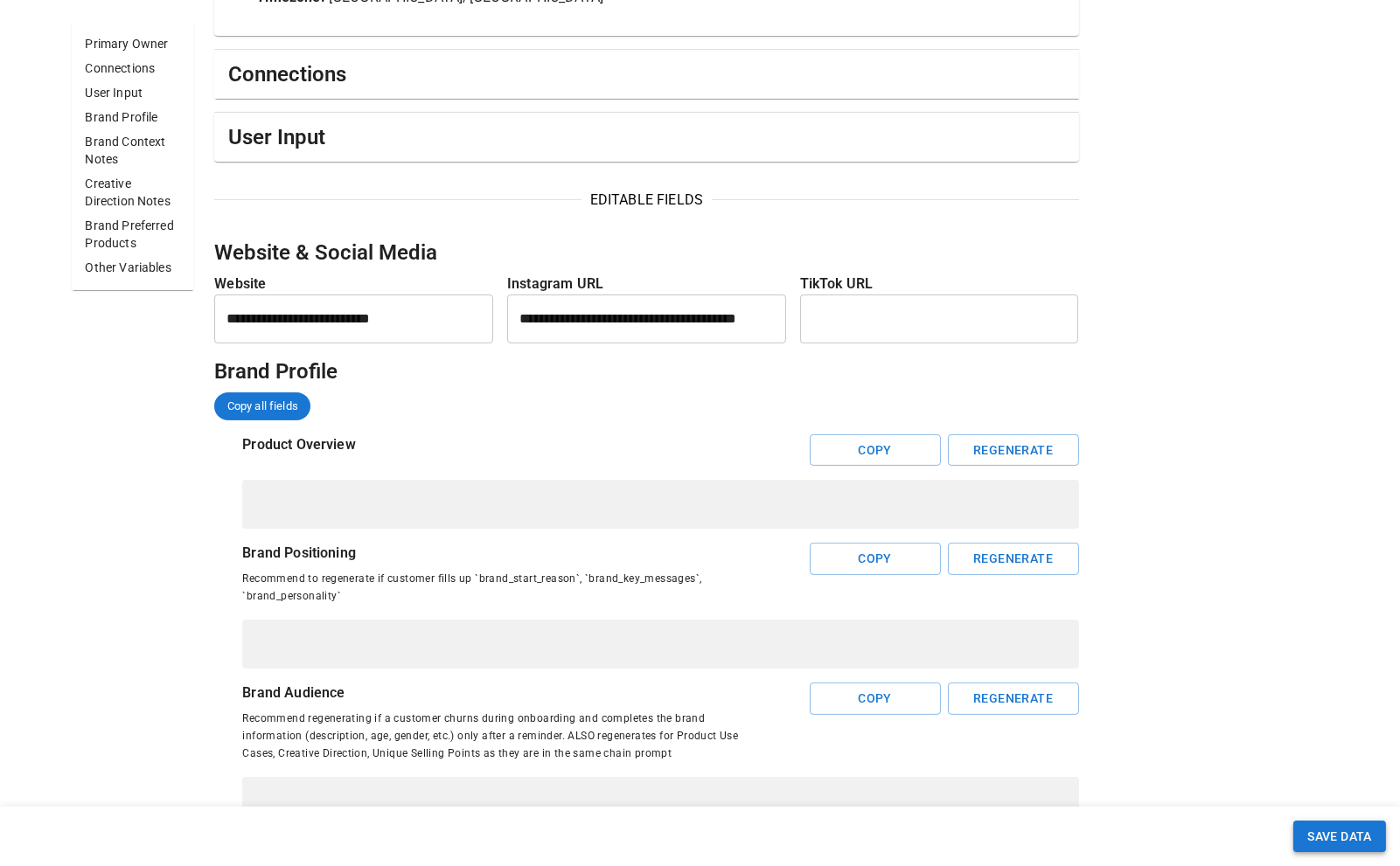
click at [1334, 837] on button "SAVE DATA" at bounding box center [1340, 837] width 93 height 32
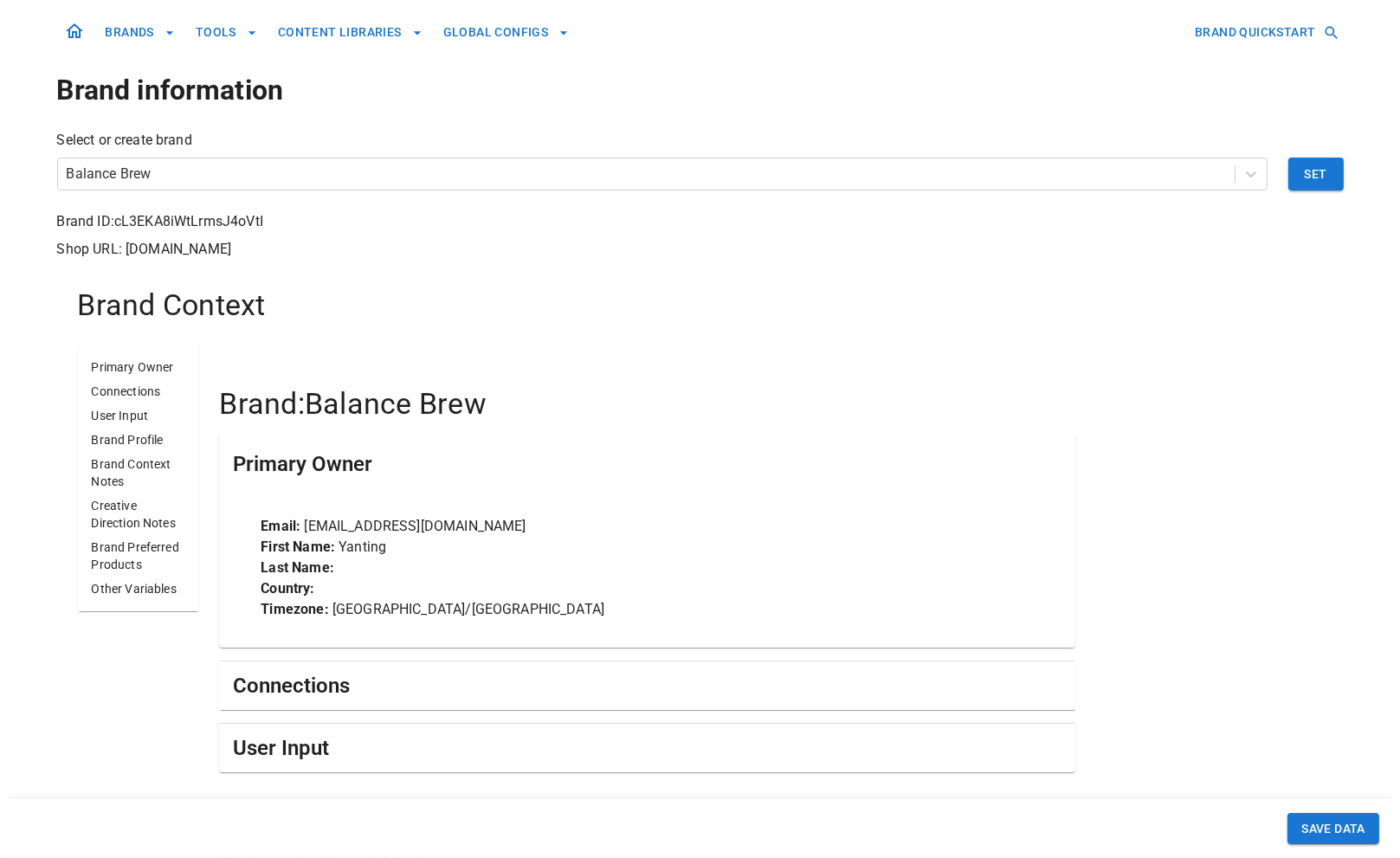
scroll to position [0, 0]
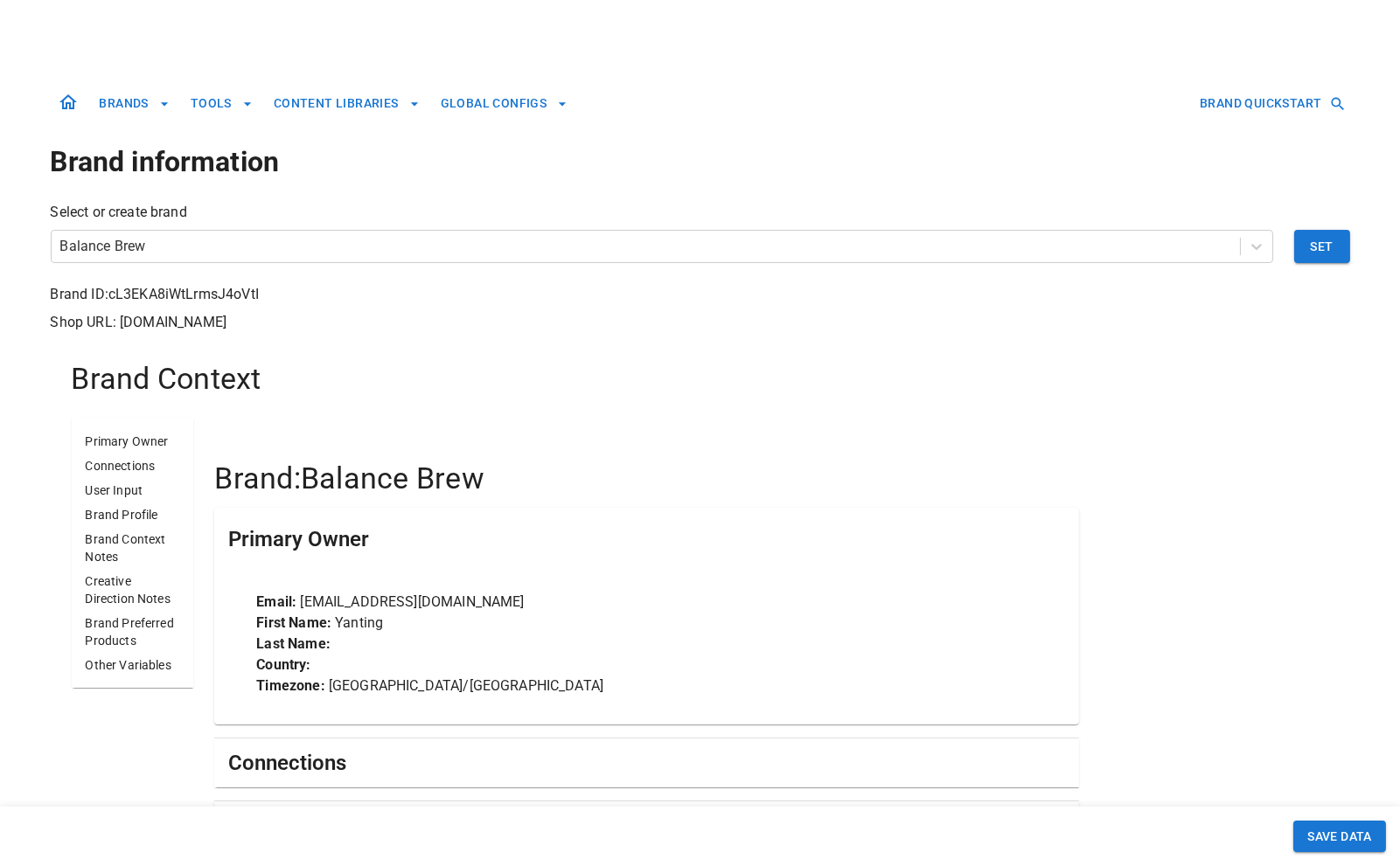
click at [127, 102] on button "BRANDS" at bounding box center [135, 103] width 84 height 32
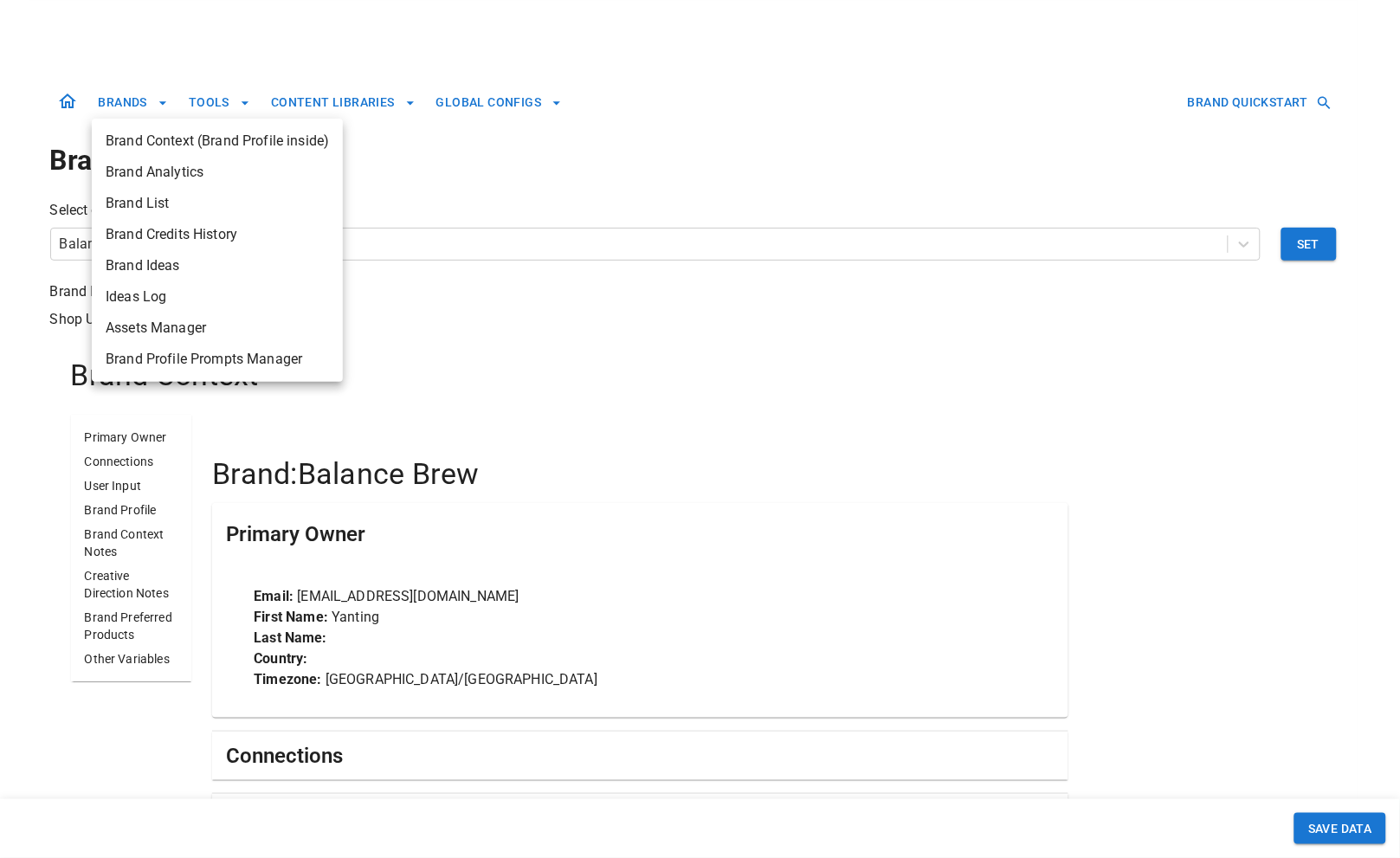
click at [185, 318] on span "Assets Manager" at bounding box center [217, 329] width 223 height 21
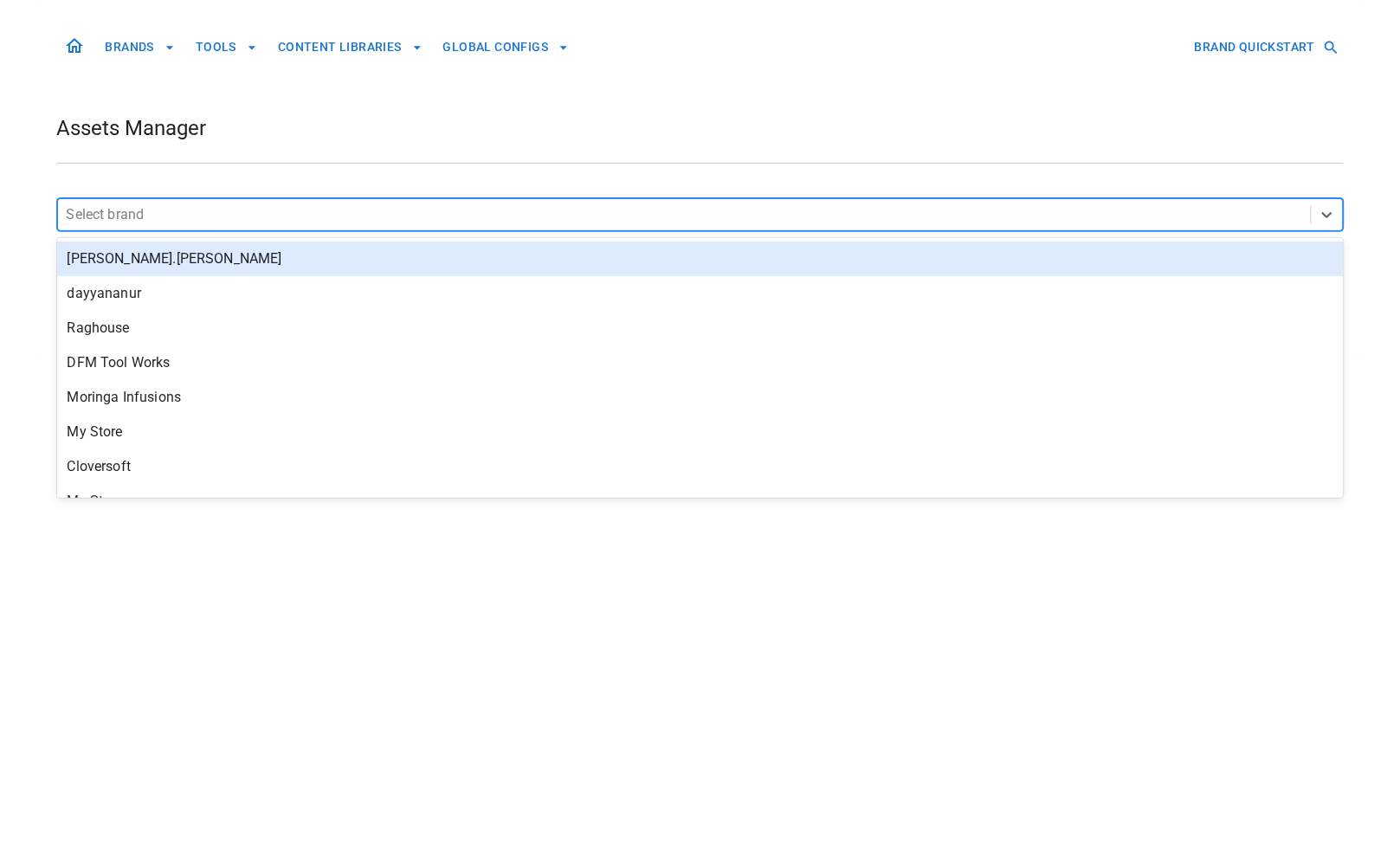
click at [571, 220] on div at bounding box center [684, 214] width 1236 height 24
type input "*****"
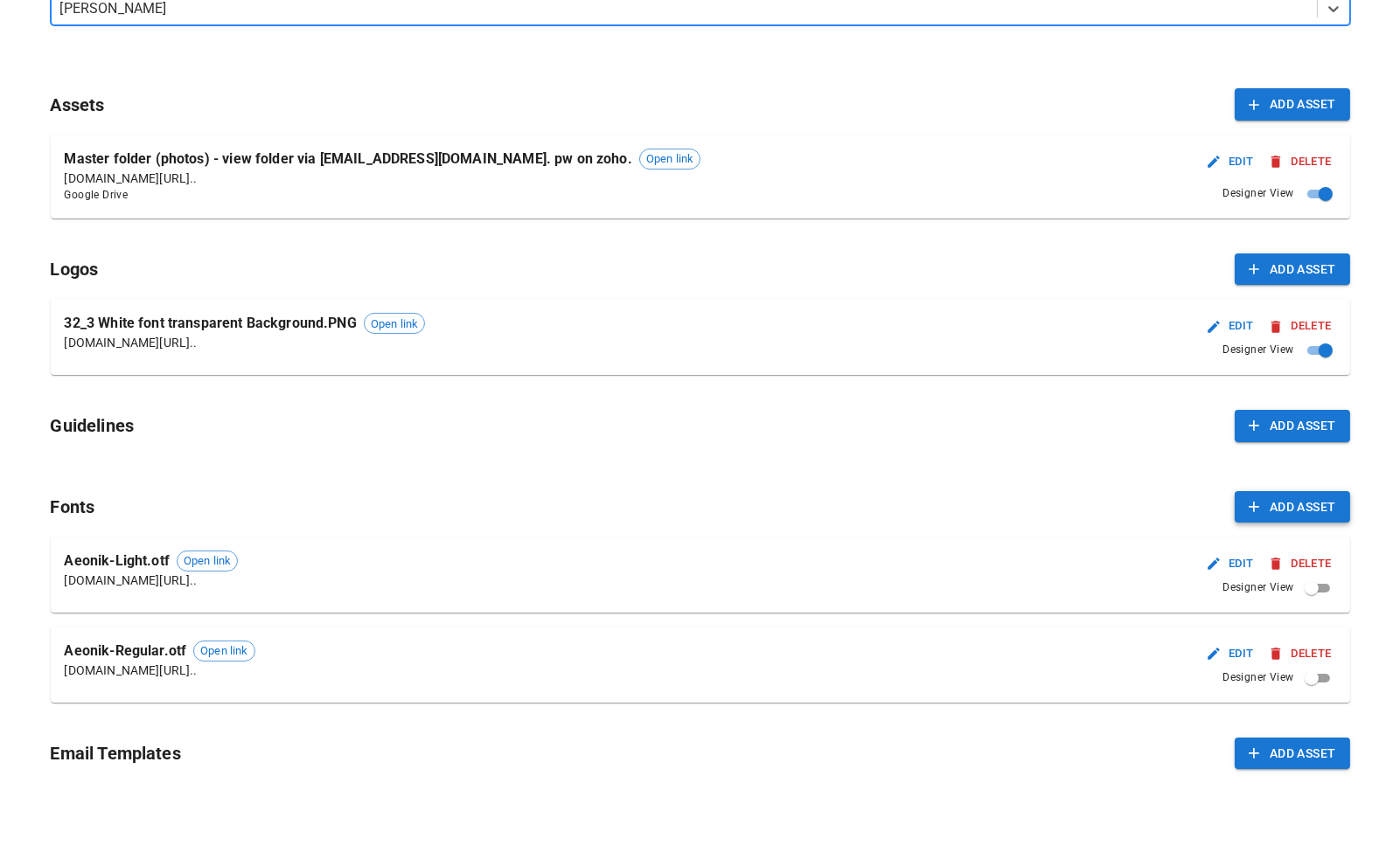
scroll to position [224, 0]
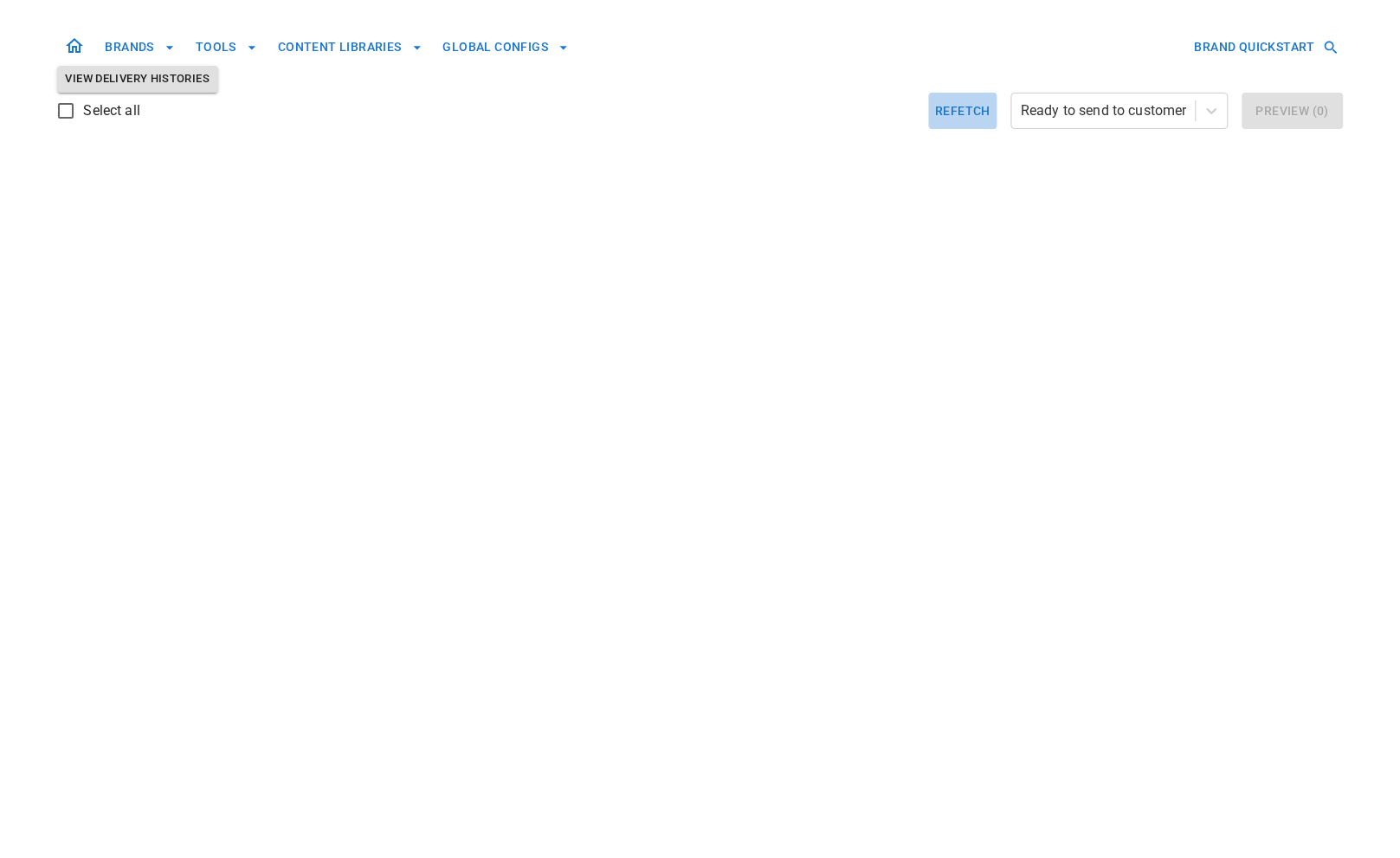
click at [972, 110] on button "Refetch" at bounding box center [964, 110] width 69 height 36
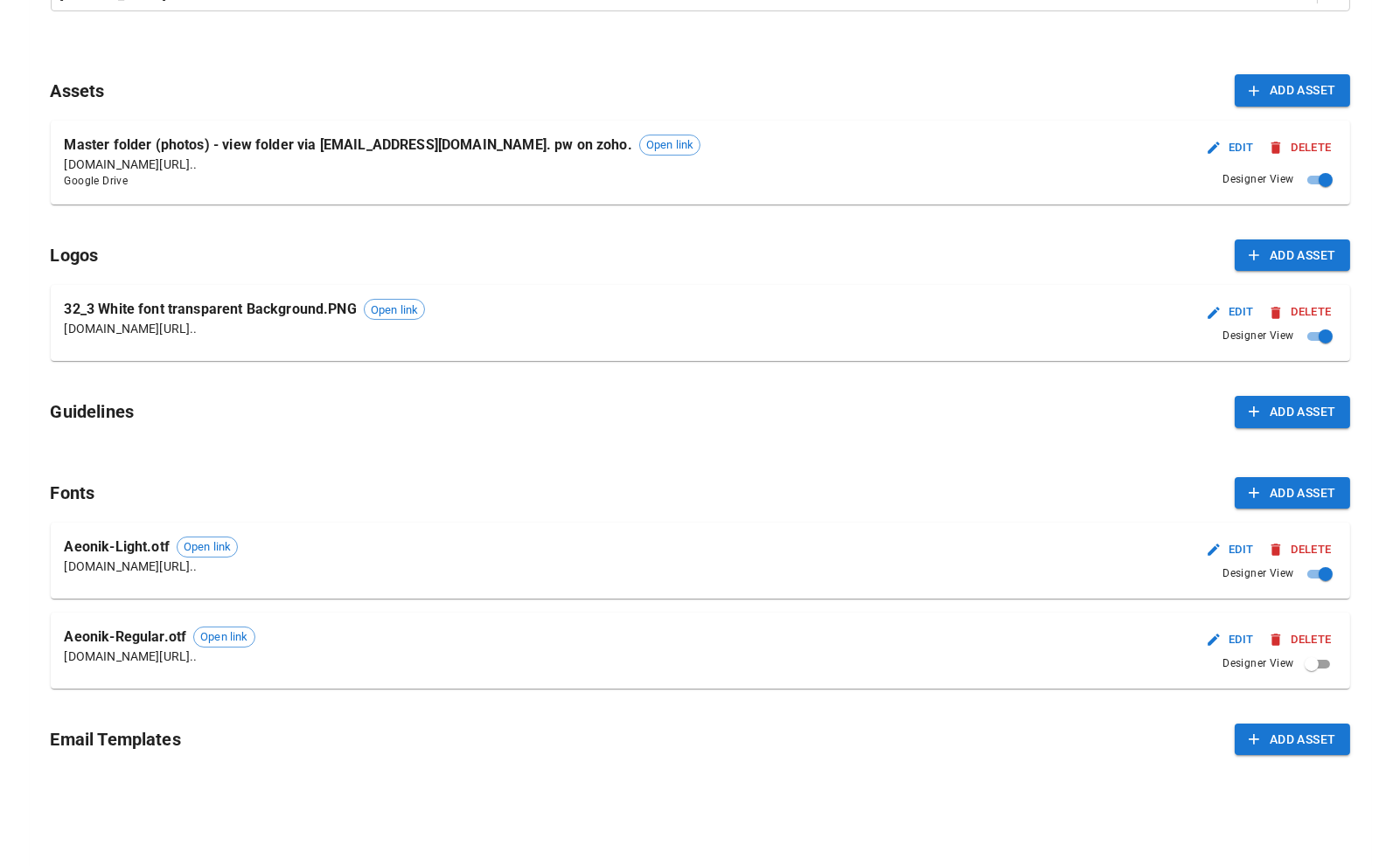
scroll to position [224, 0]
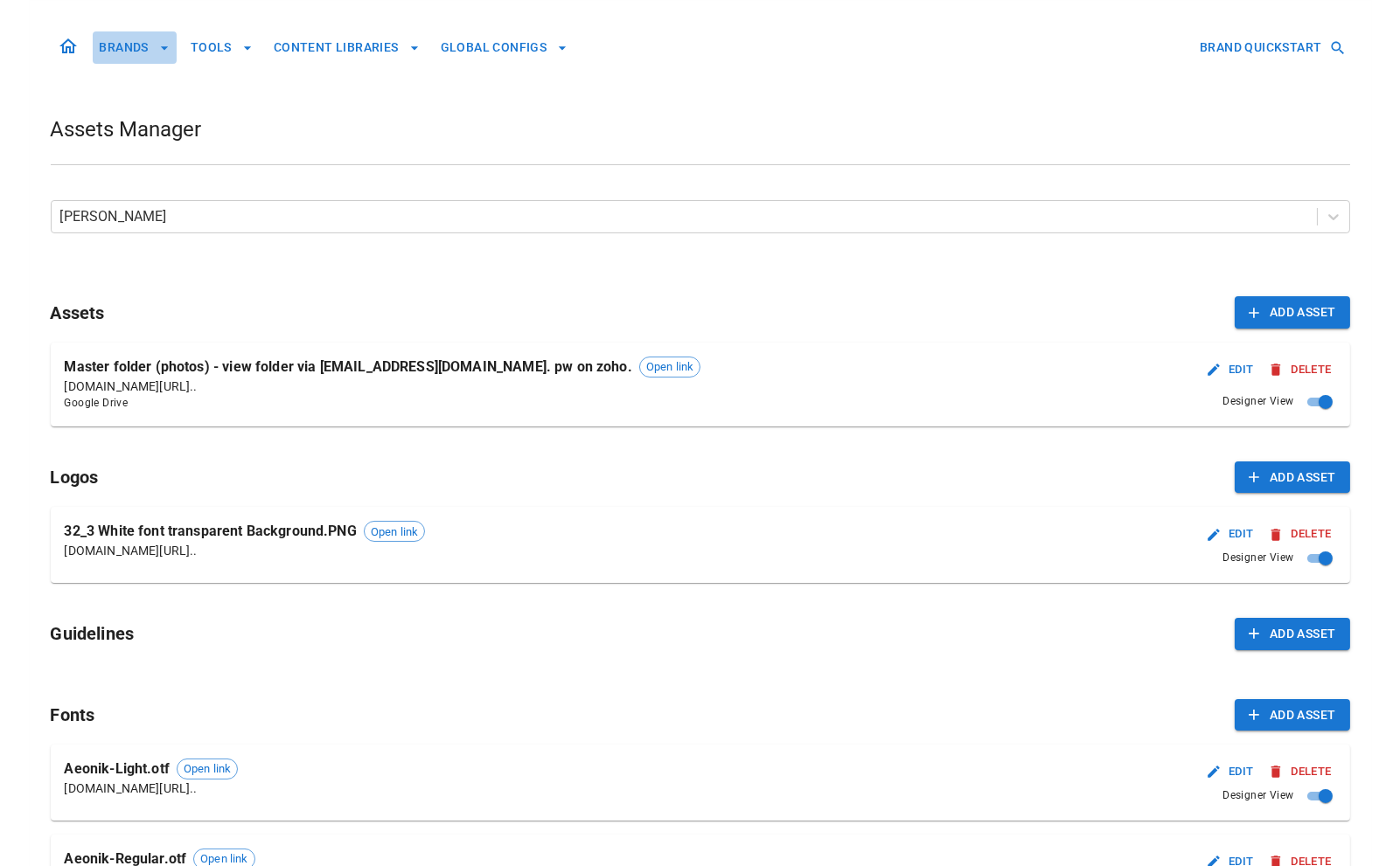
click at [120, 39] on button "BRANDS" at bounding box center [135, 47] width 84 height 32
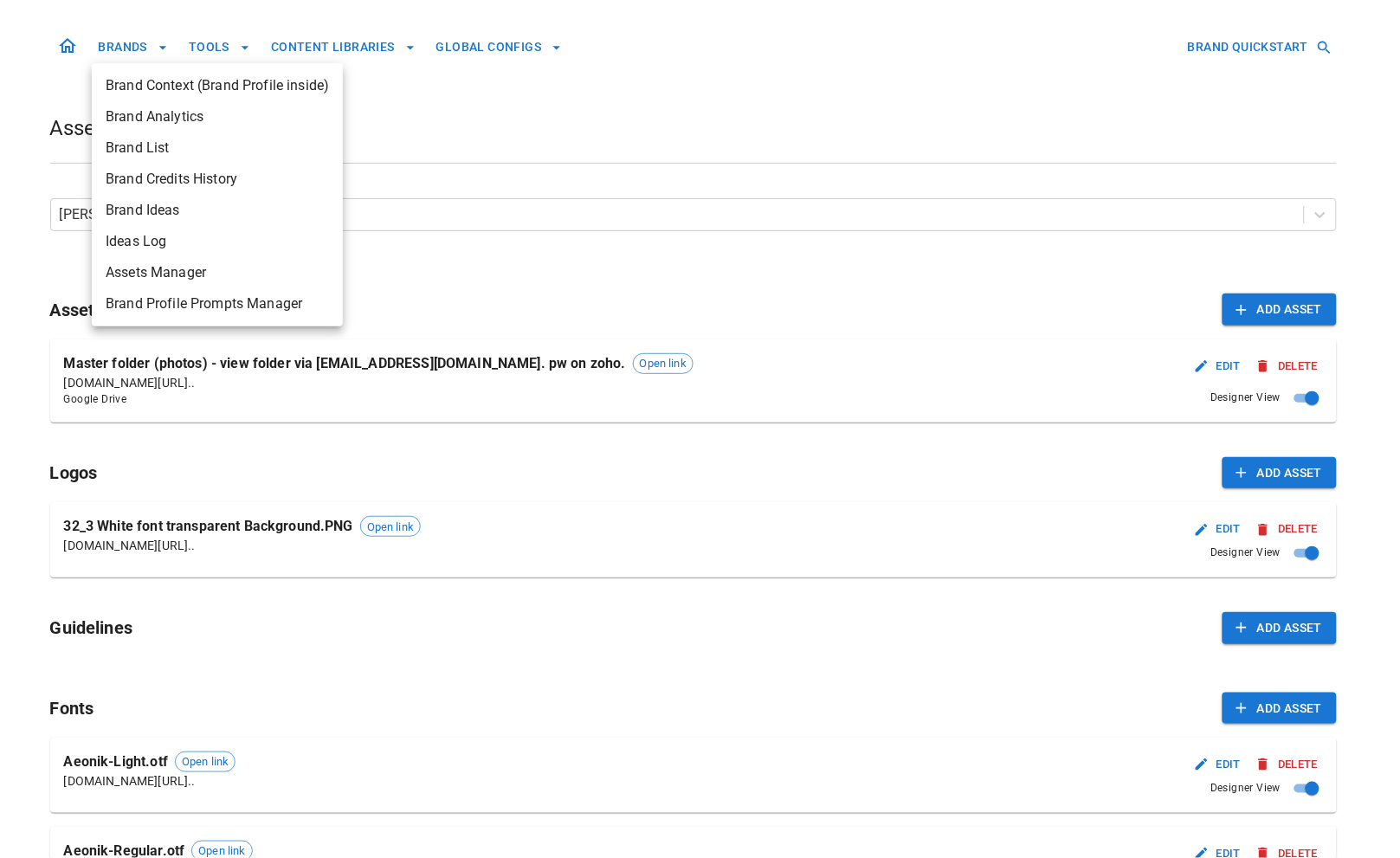
click at [558, 190] on div at bounding box center [700, 429] width 1400 height 858
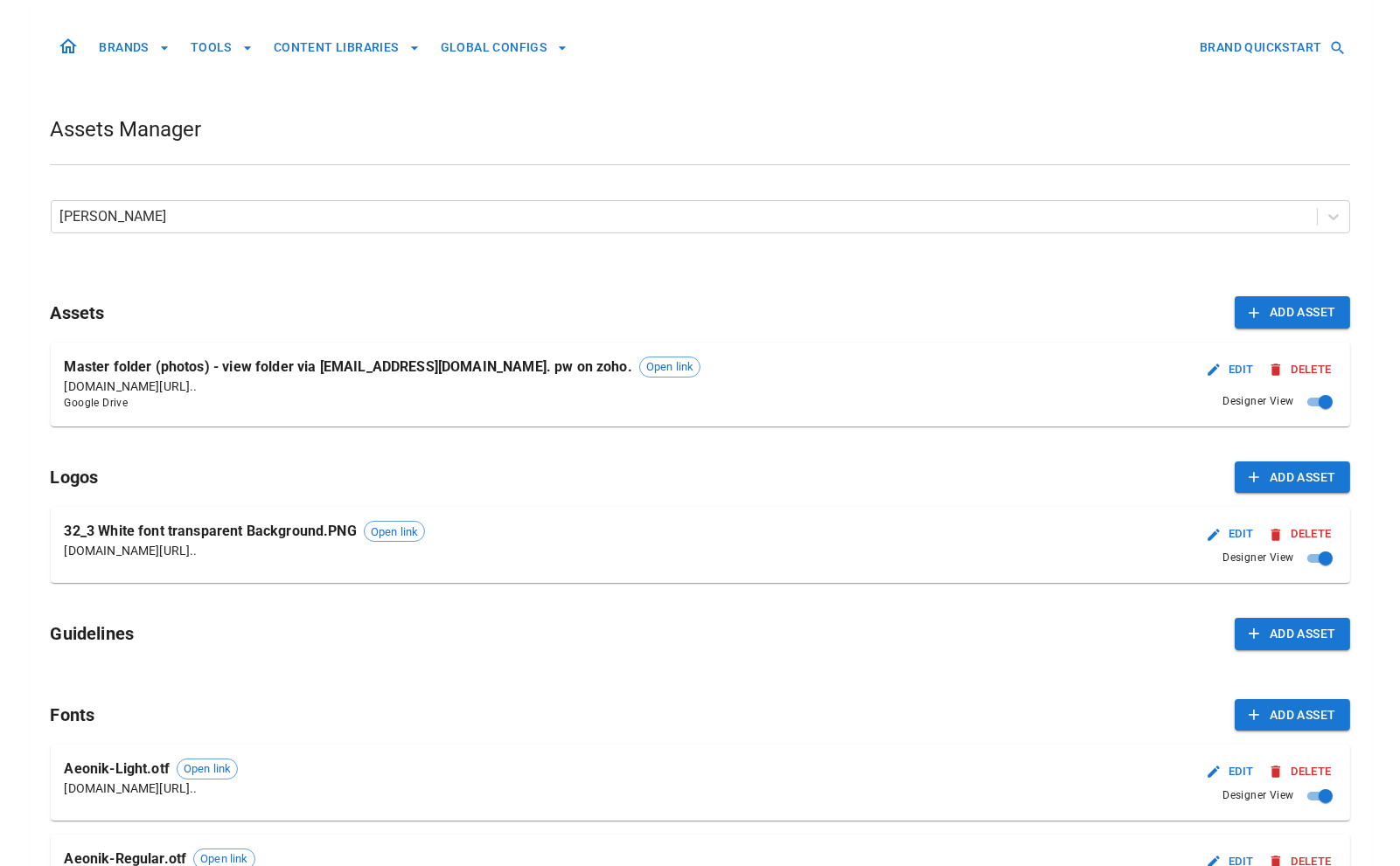
click at [498, 223] on body "BRANDS TOOLS CONTENT LIBRARIES GLOBAL CONFIGS BRAND QUICKSTART Assets Manager B…" at bounding box center [700, 545] width 1400 height 1090
